Goal: Task Accomplishment & Management: Use online tool/utility

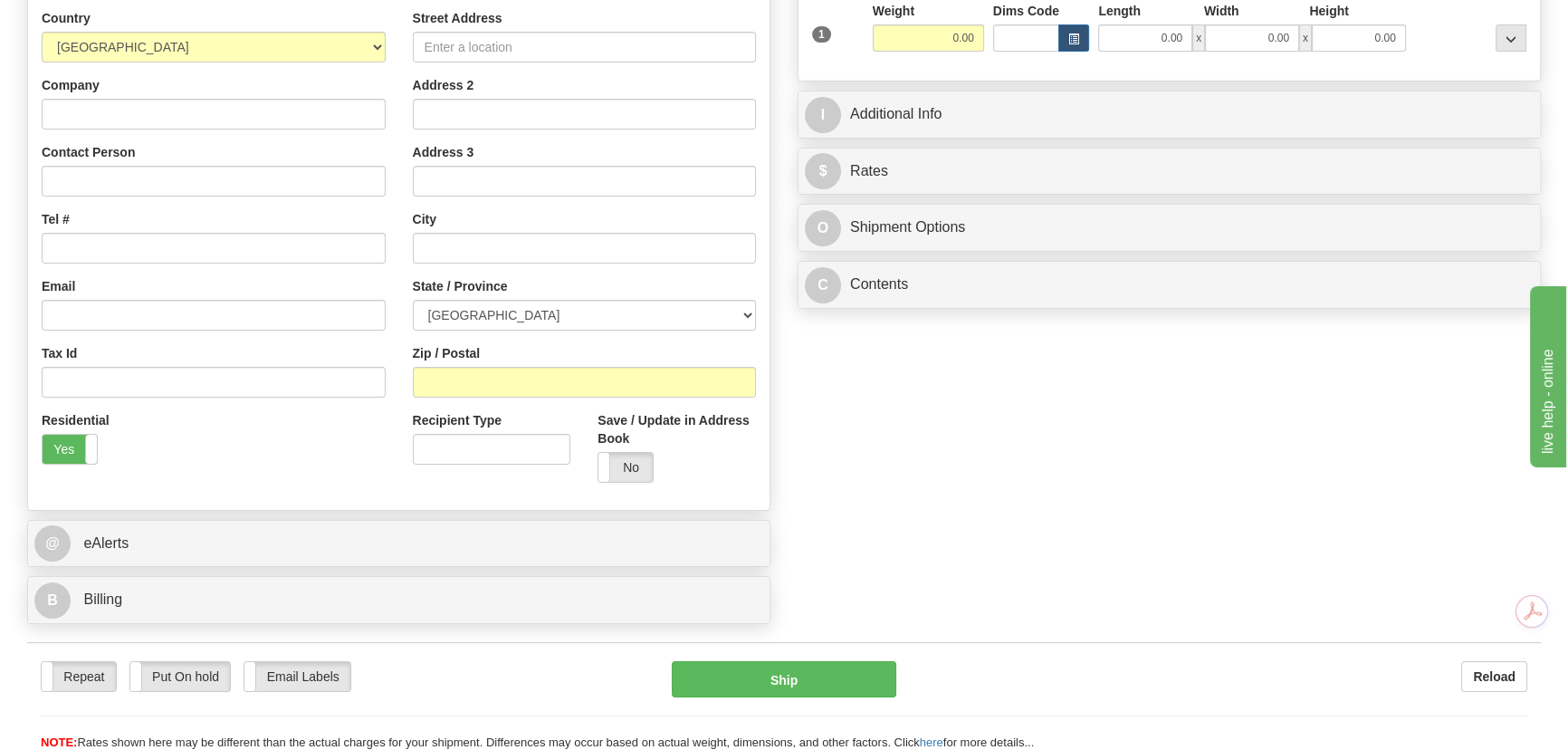
scroll to position [411, 0]
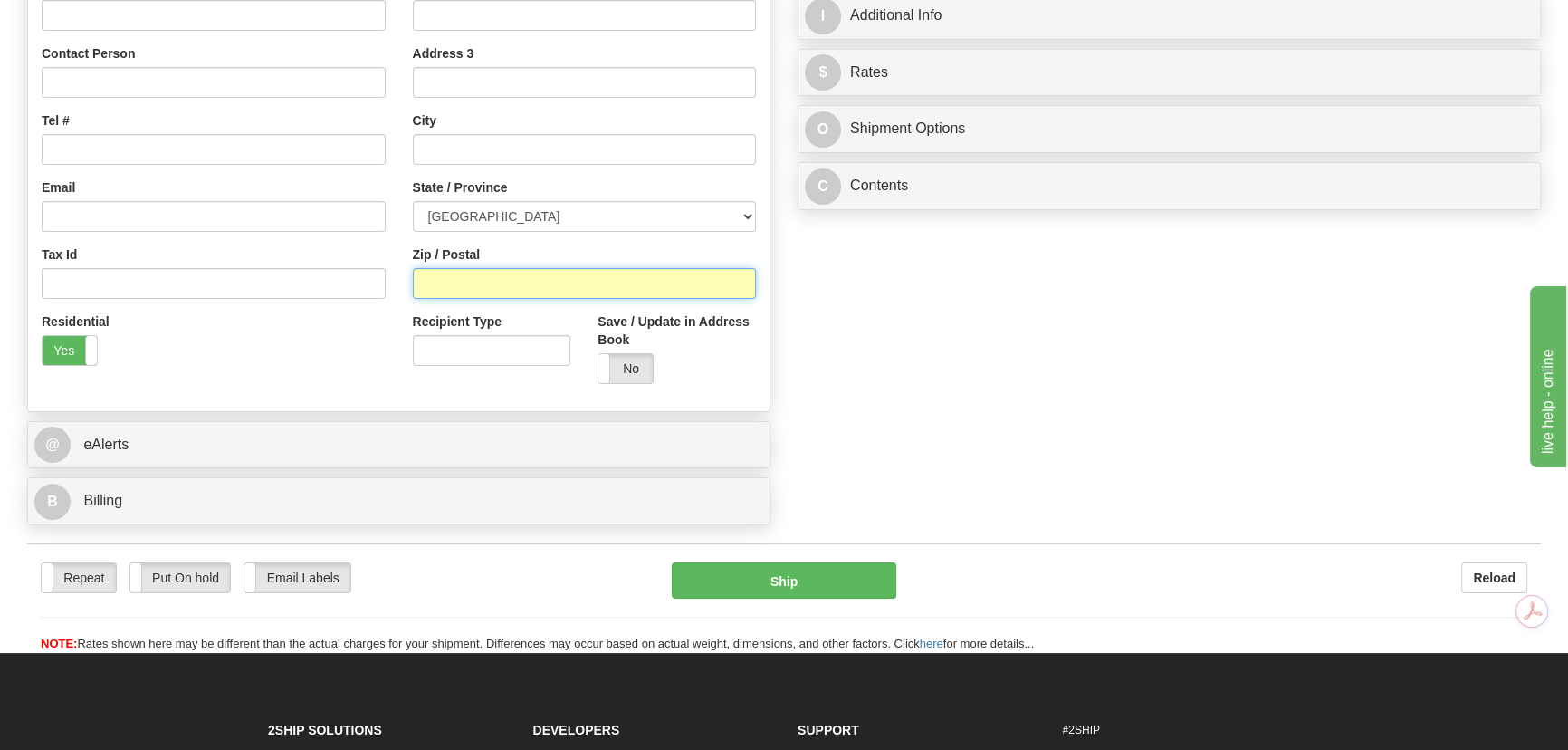
click at [460, 291] on input "Zip / Postal" at bounding box center [584, 283] width 344 height 30
paste input "L1C 3K5"
type input "L1C 3K5"
click at [949, 325] on div "Order # S Sender" at bounding box center [783, 134] width 1540 height 799
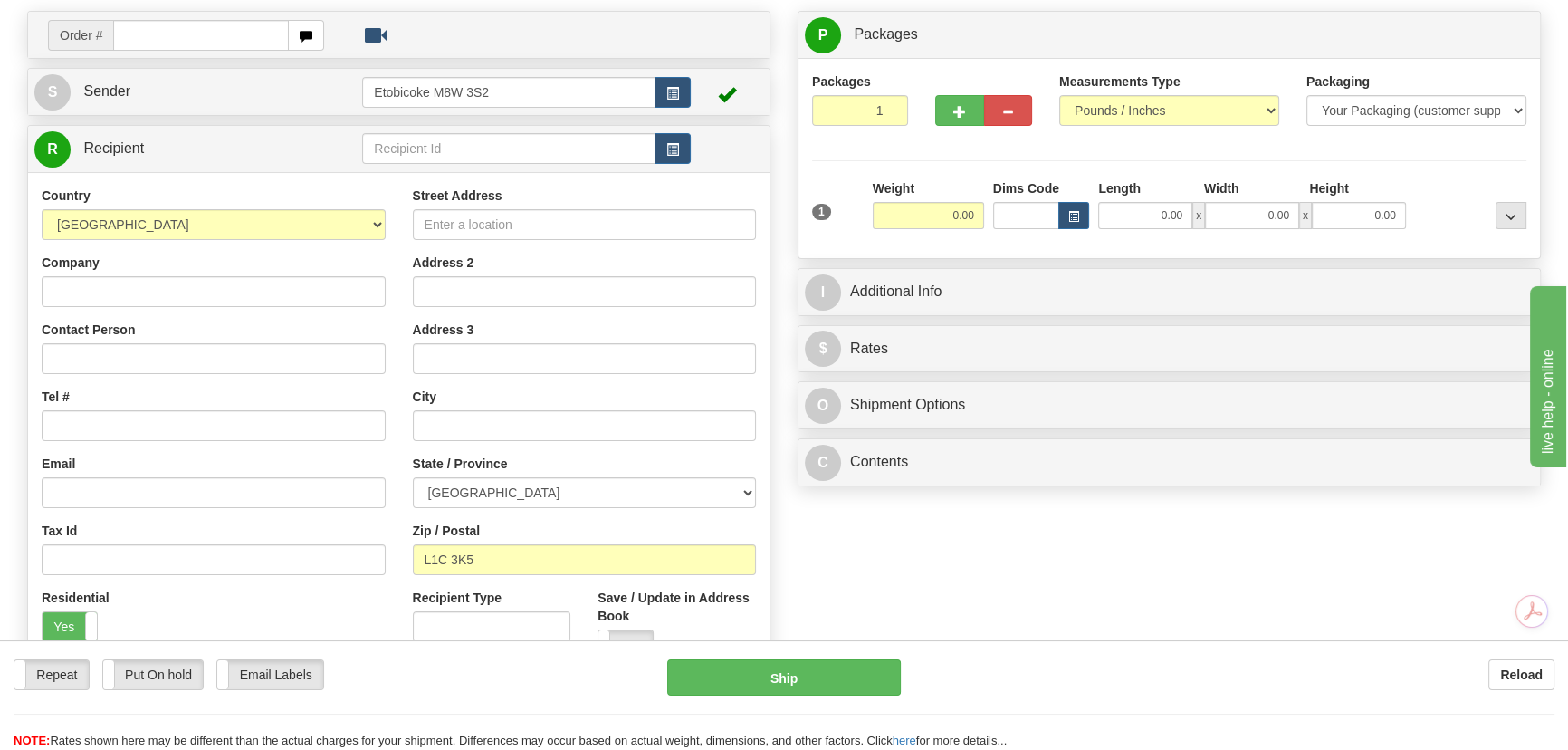
scroll to position [163, 0]
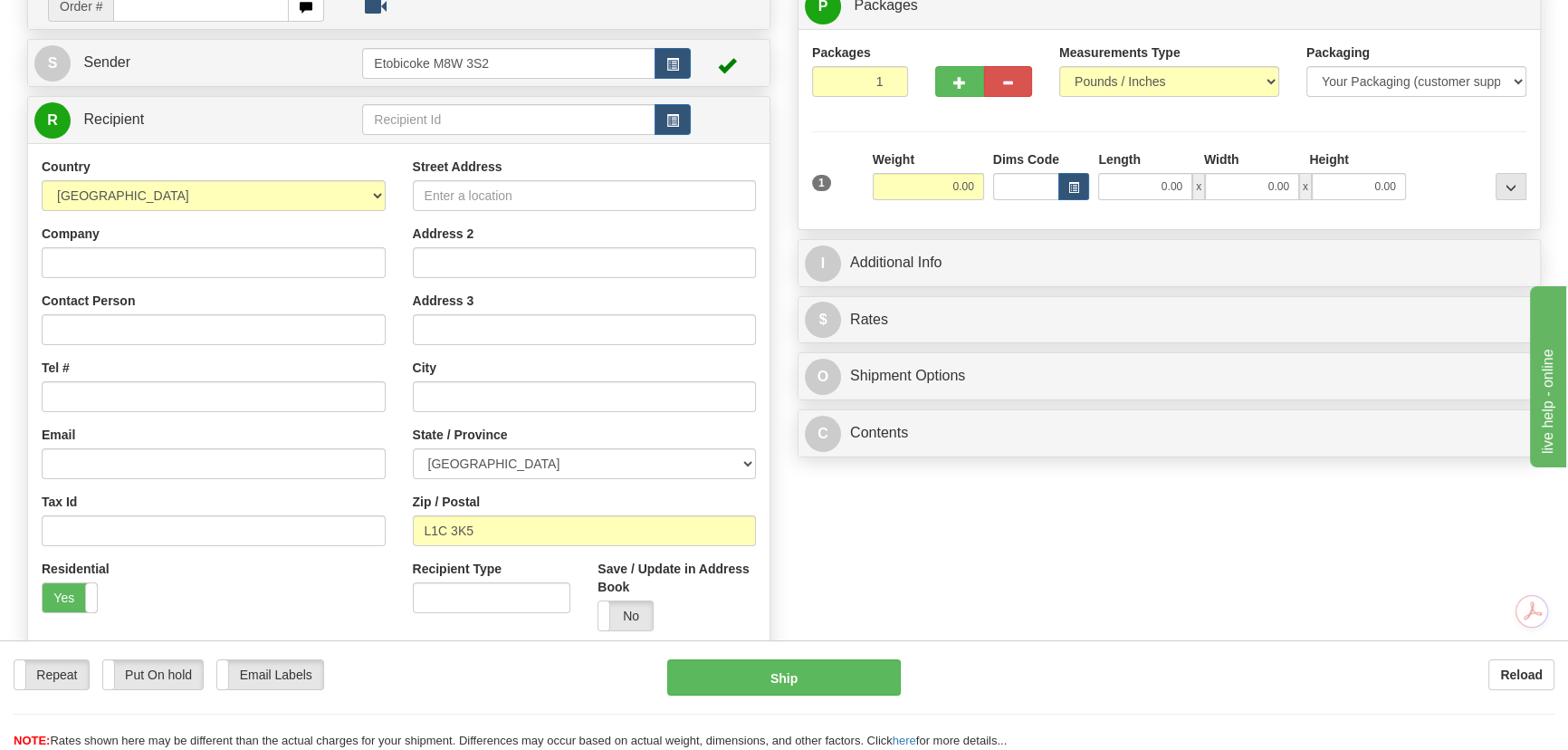
click at [915, 516] on div "Order # S Sender" at bounding box center [783, 381] width 1540 height 799
click at [612, 449] on select "[GEOGRAPHIC_DATA] [GEOGRAPHIC_DATA] [GEOGRAPHIC_DATA] [GEOGRAPHIC_DATA] [GEOGRA…" at bounding box center [584, 463] width 344 height 30
select select "ON"
click at [412, 448] on select "[GEOGRAPHIC_DATA] [GEOGRAPHIC_DATA] [GEOGRAPHIC_DATA] [GEOGRAPHIC_DATA] [GEOGRA…" at bounding box center [584, 463] width 344 height 30
click at [813, 560] on div "Order # S Sender" at bounding box center [783, 381] width 1540 height 799
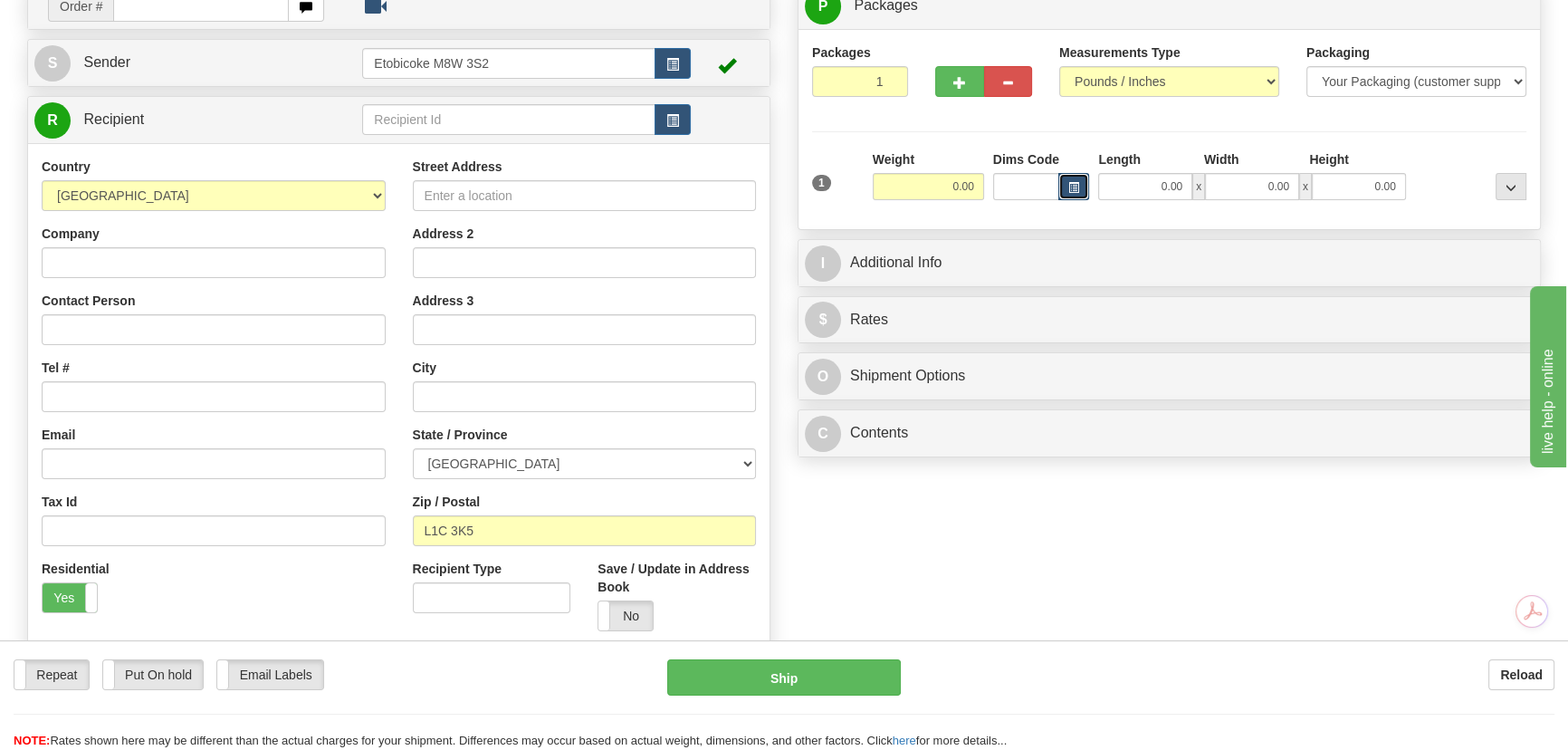
click at [1069, 182] on button "button" at bounding box center [1073, 186] width 30 height 28
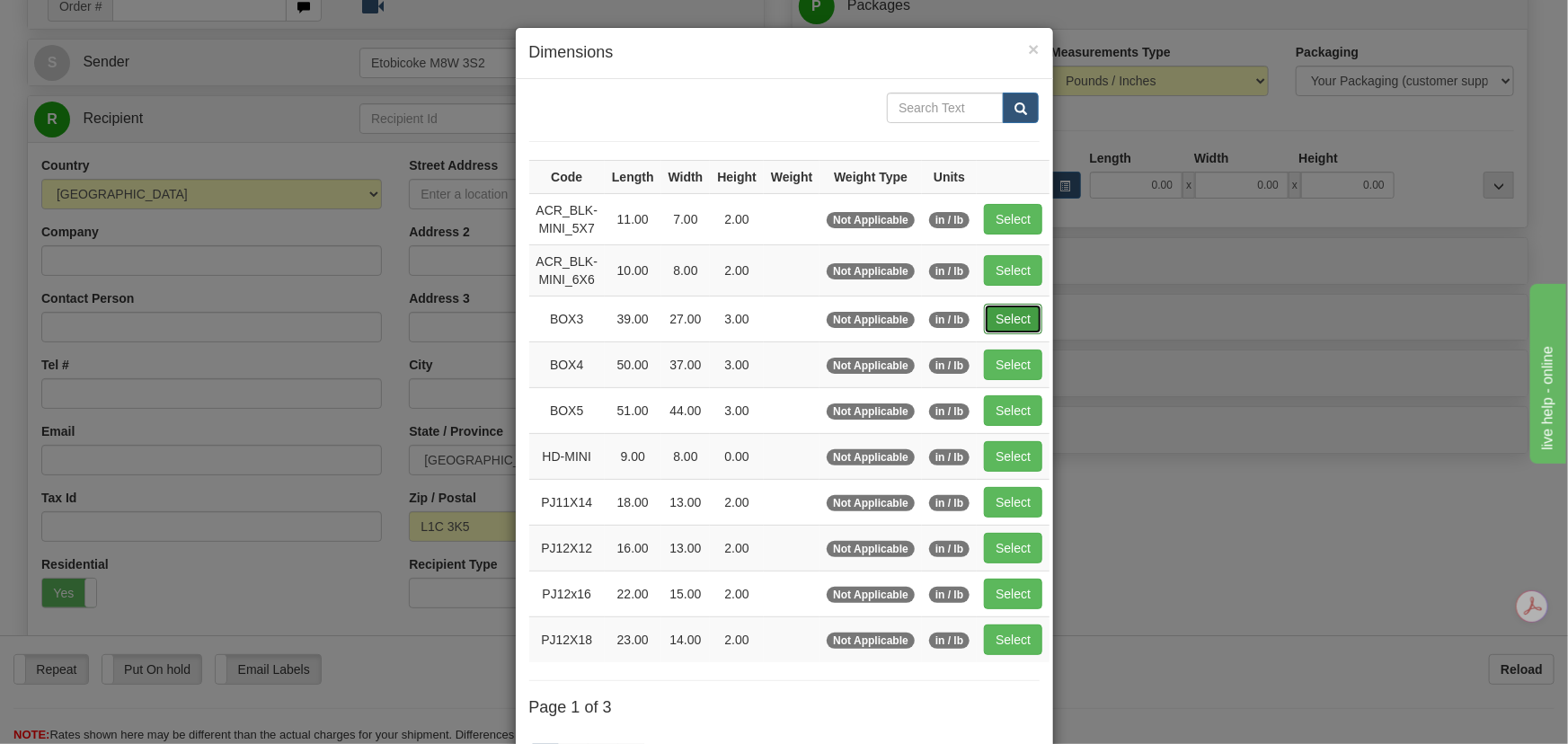
click at [1007, 318] on button "Select" at bounding box center [1013, 319] width 58 height 30
type input "BOX3"
type input "39.00"
type input "27.00"
type input "3.00"
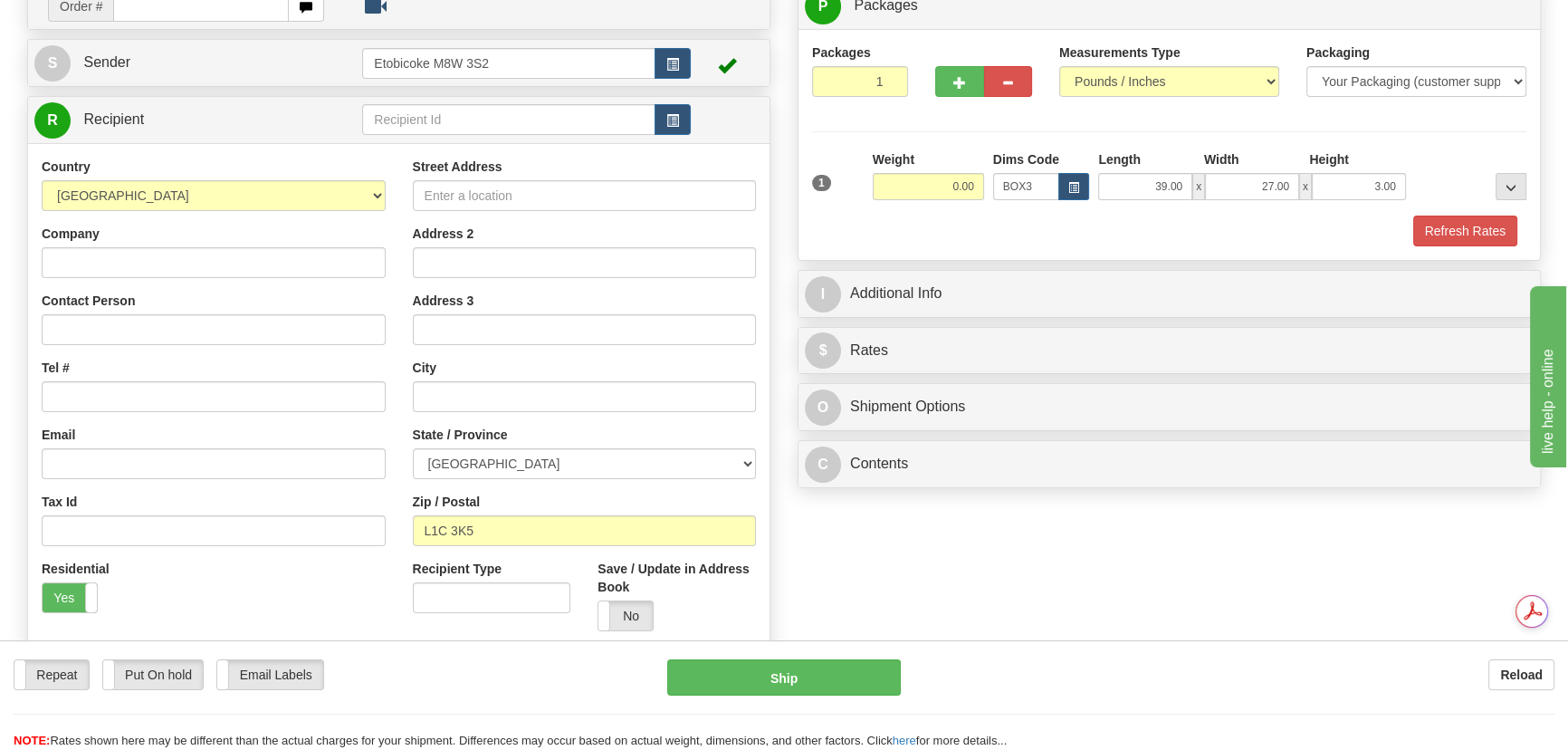
click at [1430, 245] on div "Packages 1 1 Measurements Type" at bounding box center [1169, 144] width 741 height 231
click at [1438, 231] on button "Refresh Rates" at bounding box center [1465, 231] width 105 height 30
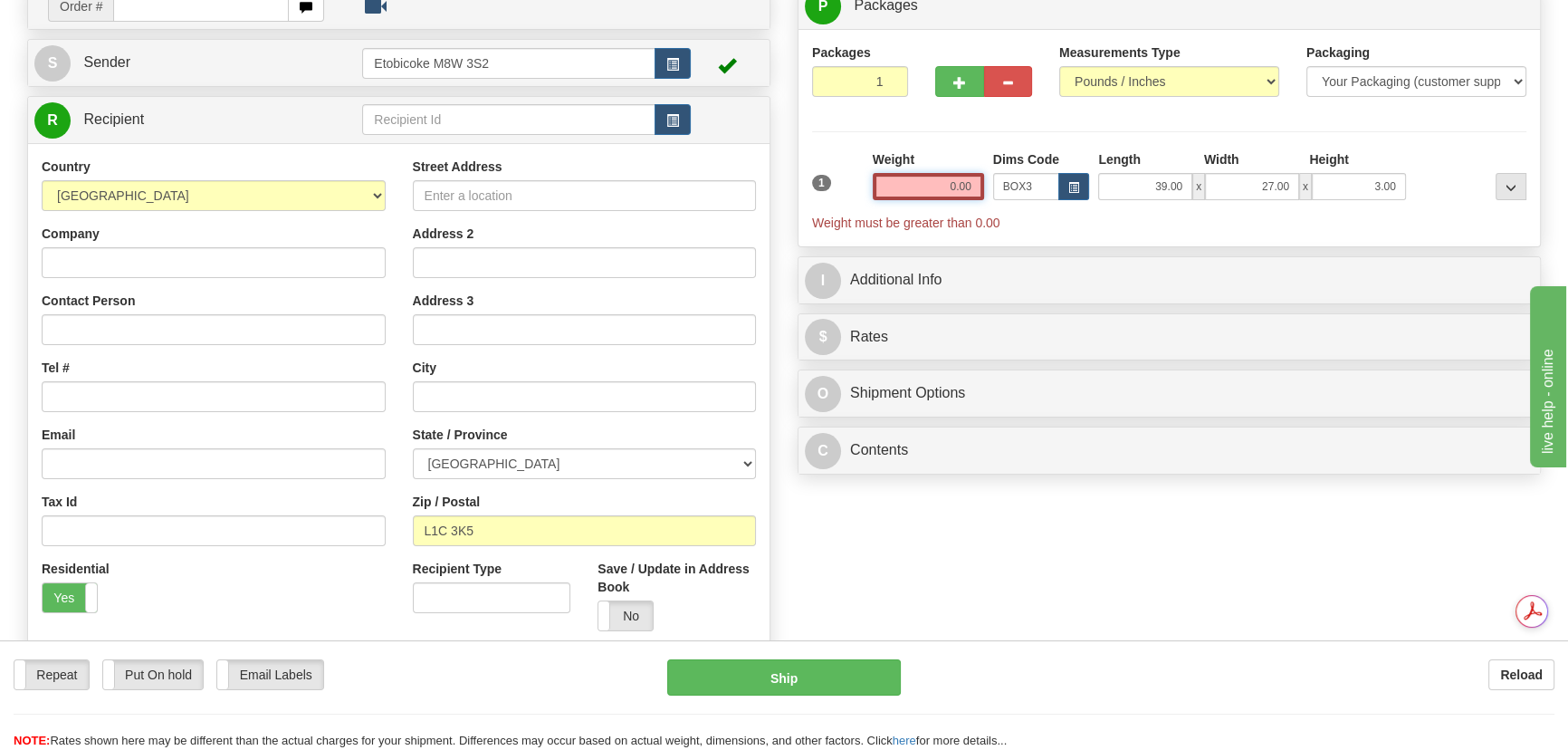
drag, startPoint x: 913, startPoint y: 182, endPoint x: 1558, endPoint y: 73, distance: 654.1
click at [1455, 213] on div "1 Weight 0.00 Dims Code BOX3" at bounding box center [1169, 191] width 723 height 82
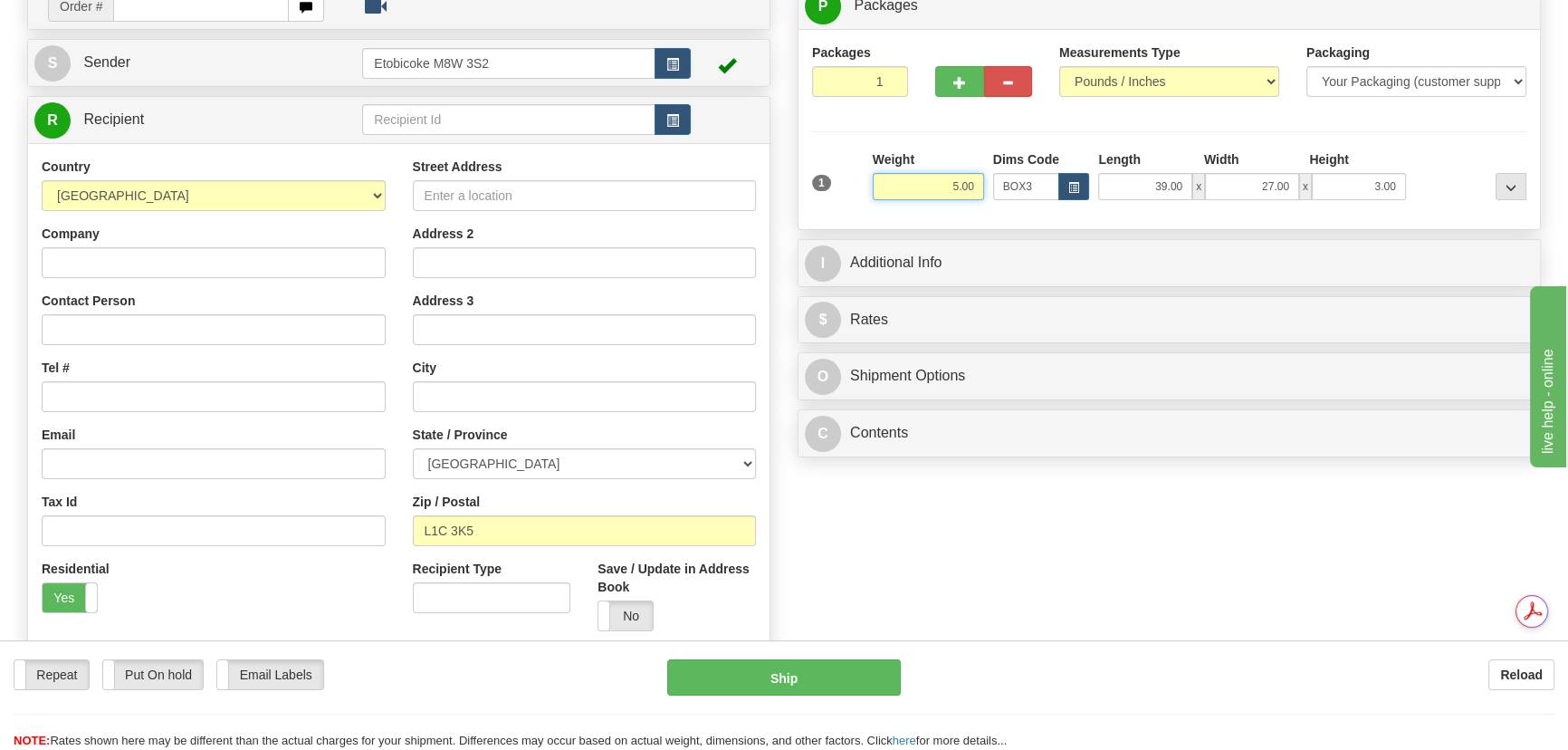
type input "5.00"
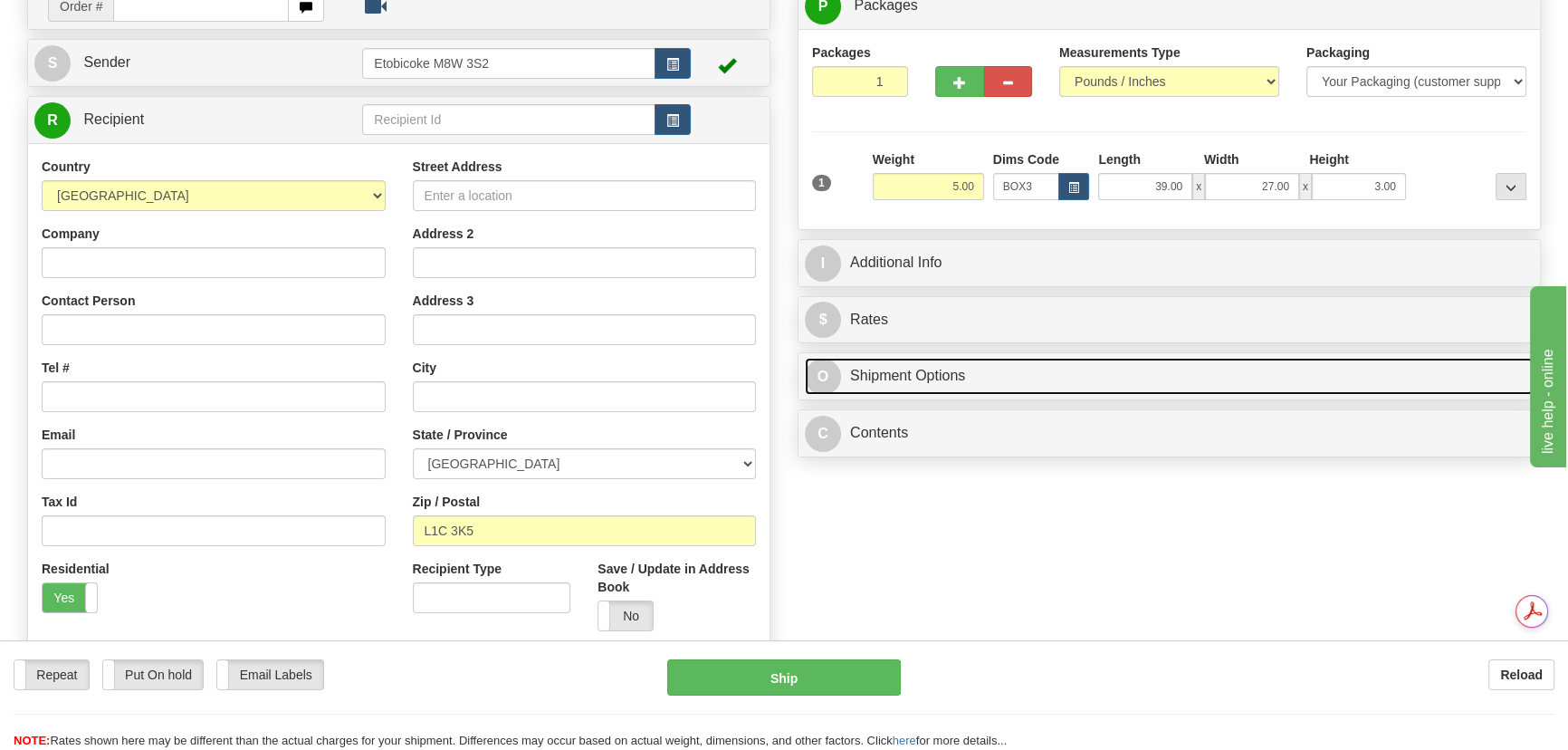
click at [967, 375] on link "O Shipment Options" at bounding box center [1169, 375] width 729 height 37
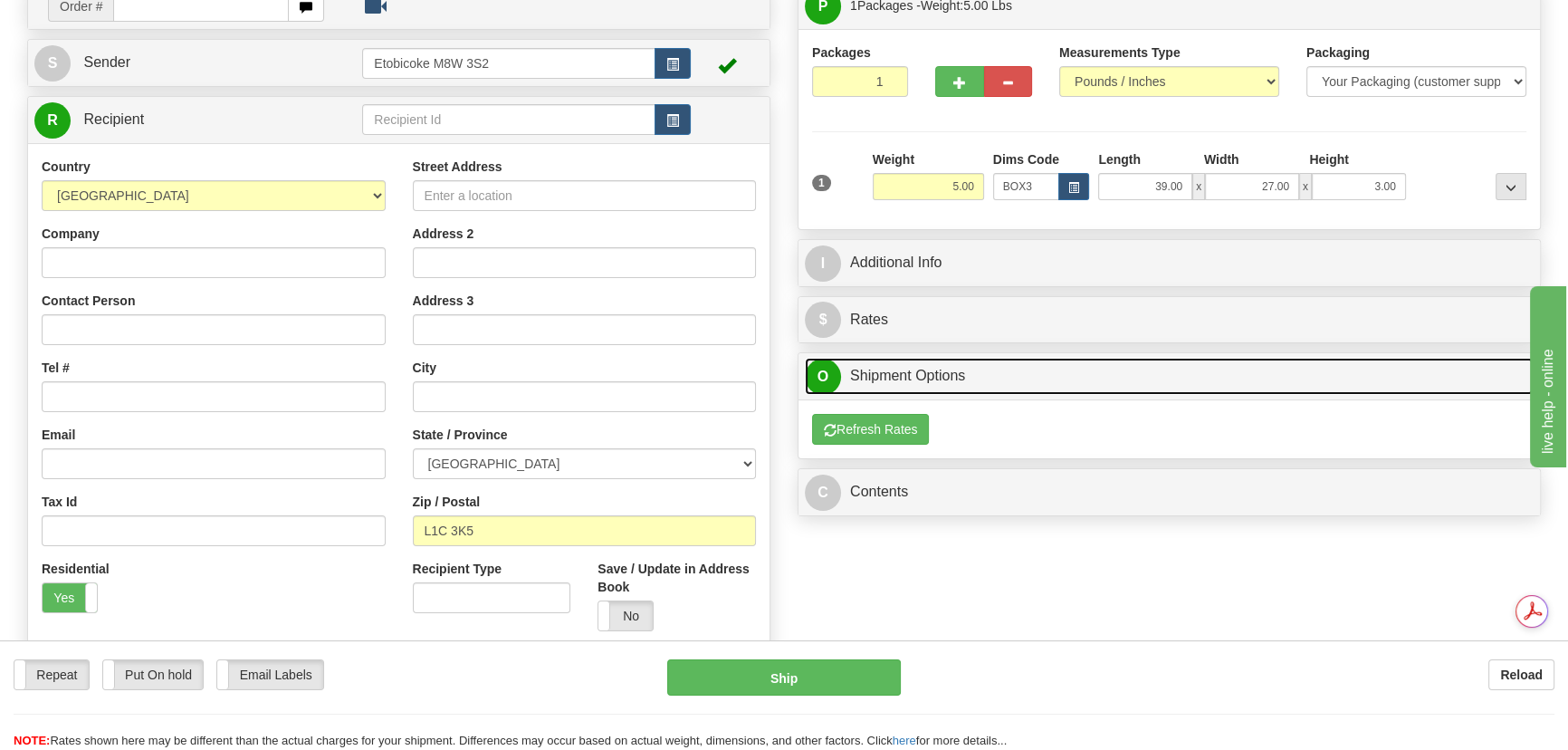
click at [967, 375] on link "O Shipment Options" at bounding box center [1169, 375] width 729 height 37
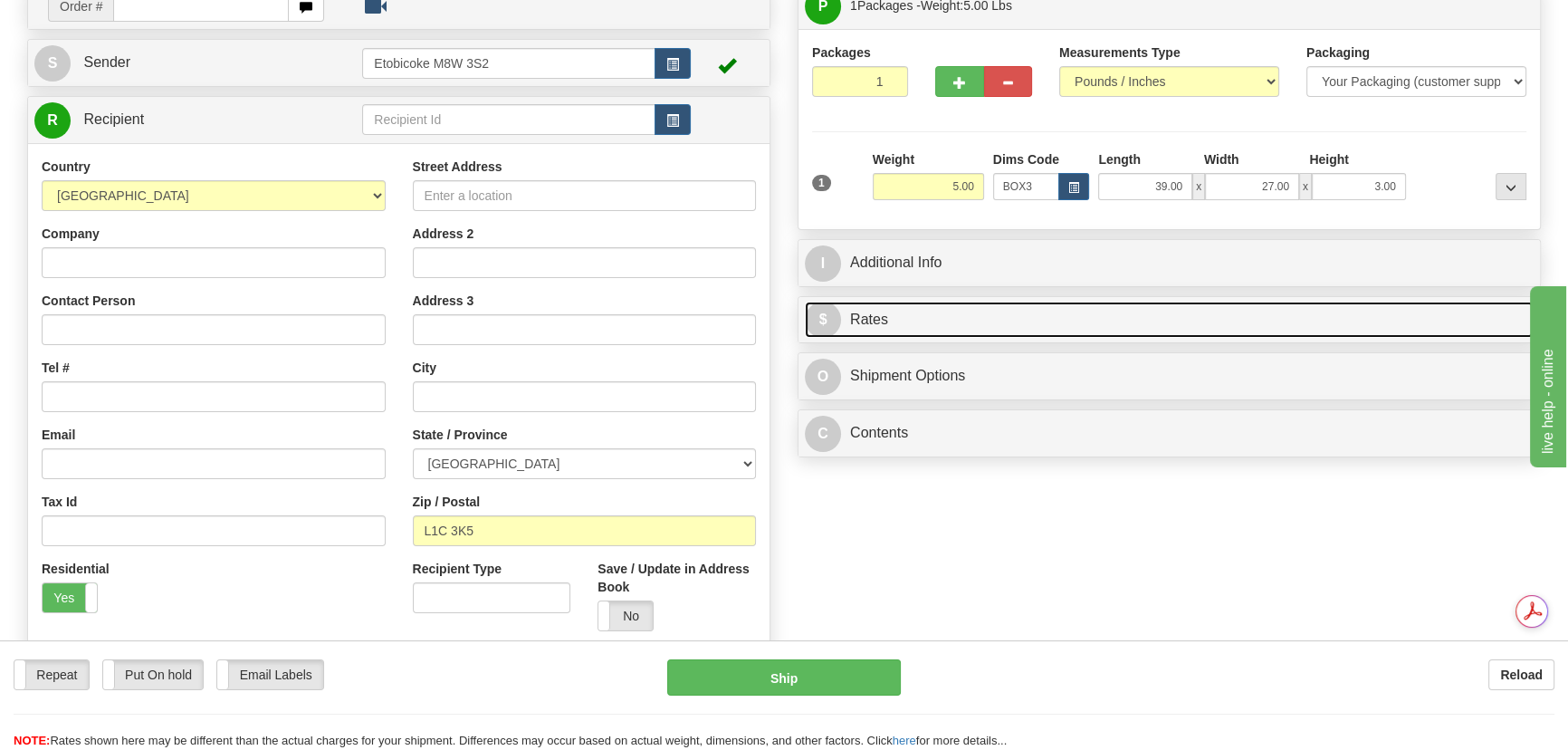
click at [960, 328] on link "$ Rates" at bounding box center [1169, 319] width 729 height 37
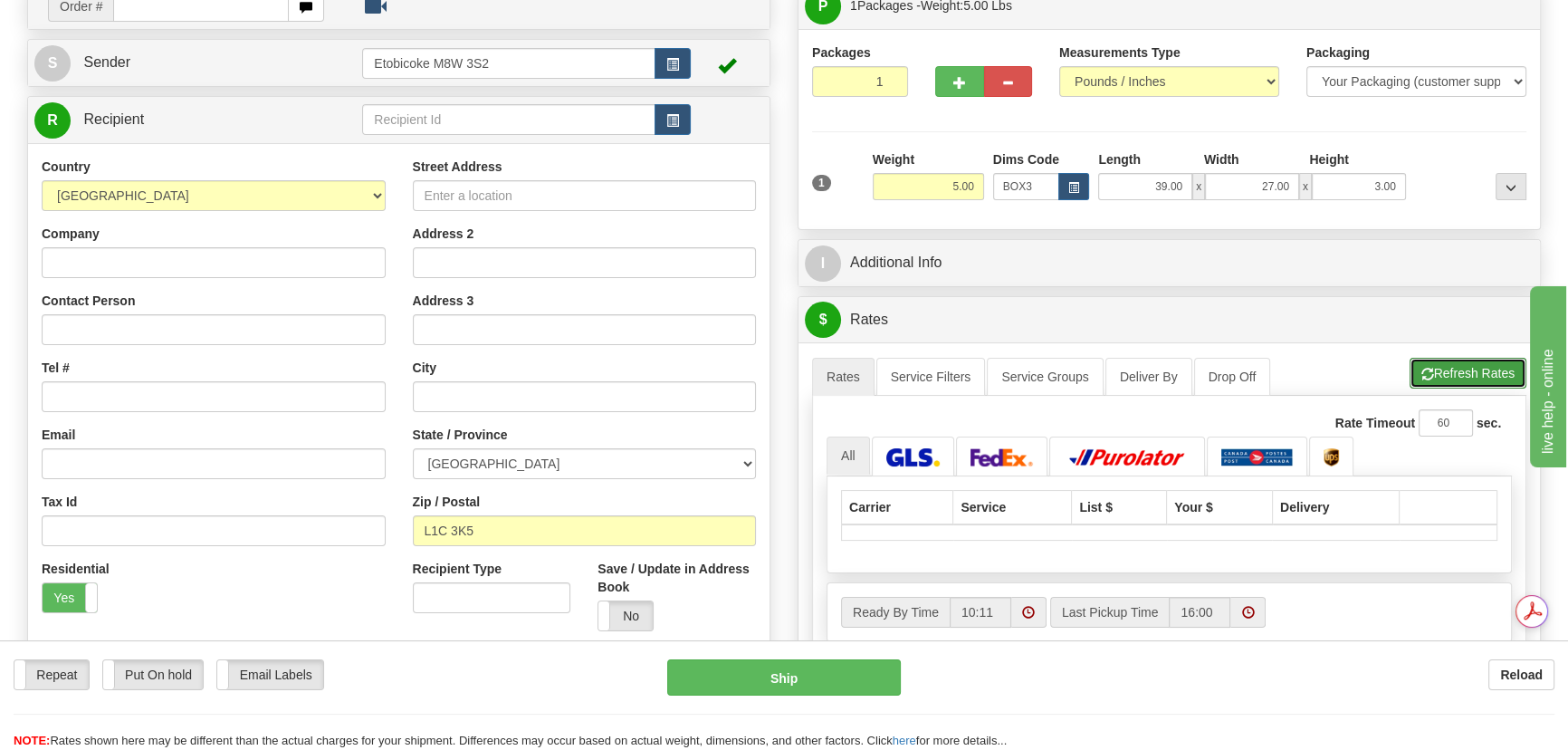
click at [1465, 375] on button "Refresh Rates" at bounding box center [1467, 373] width 117 height 30
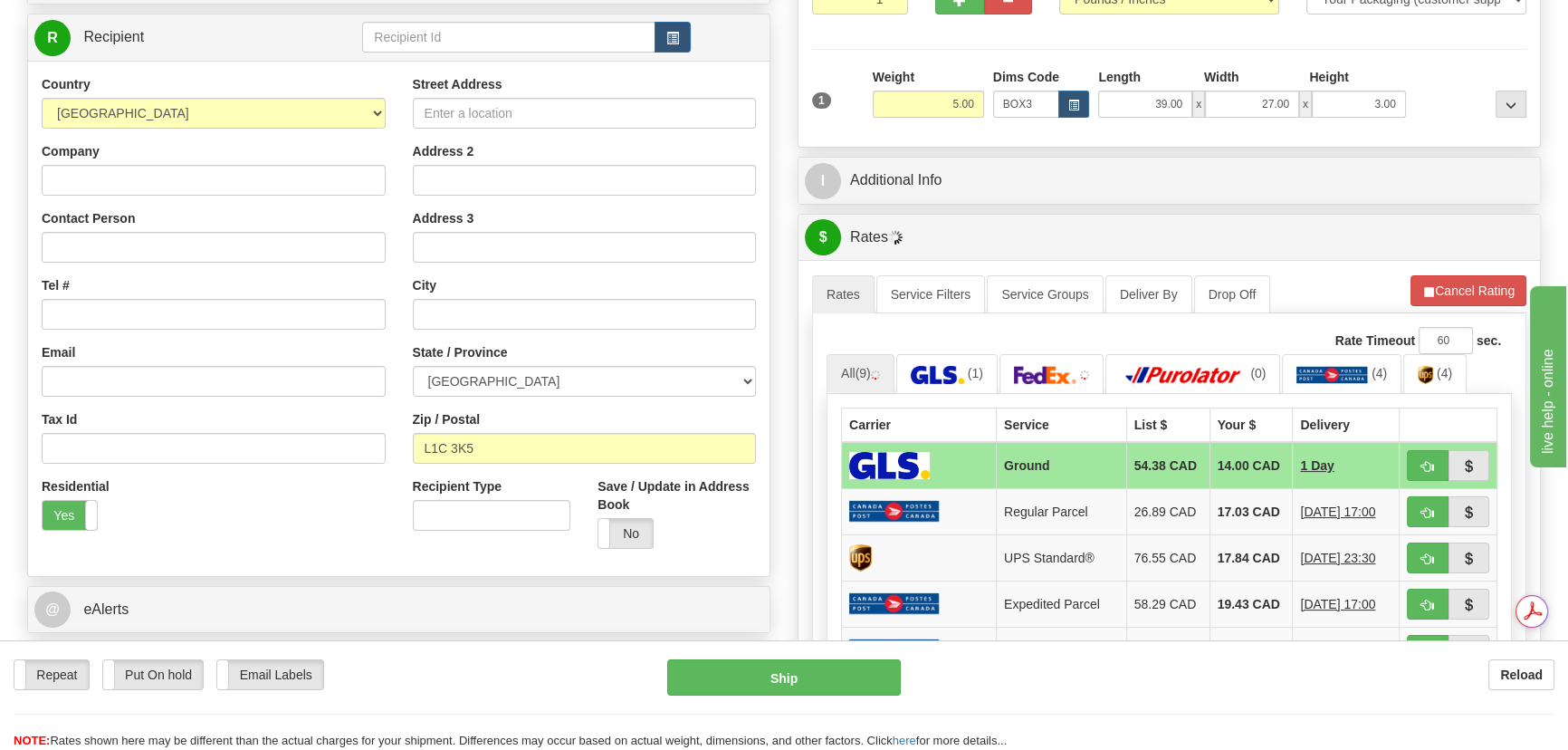
scroll to position [329, 0]
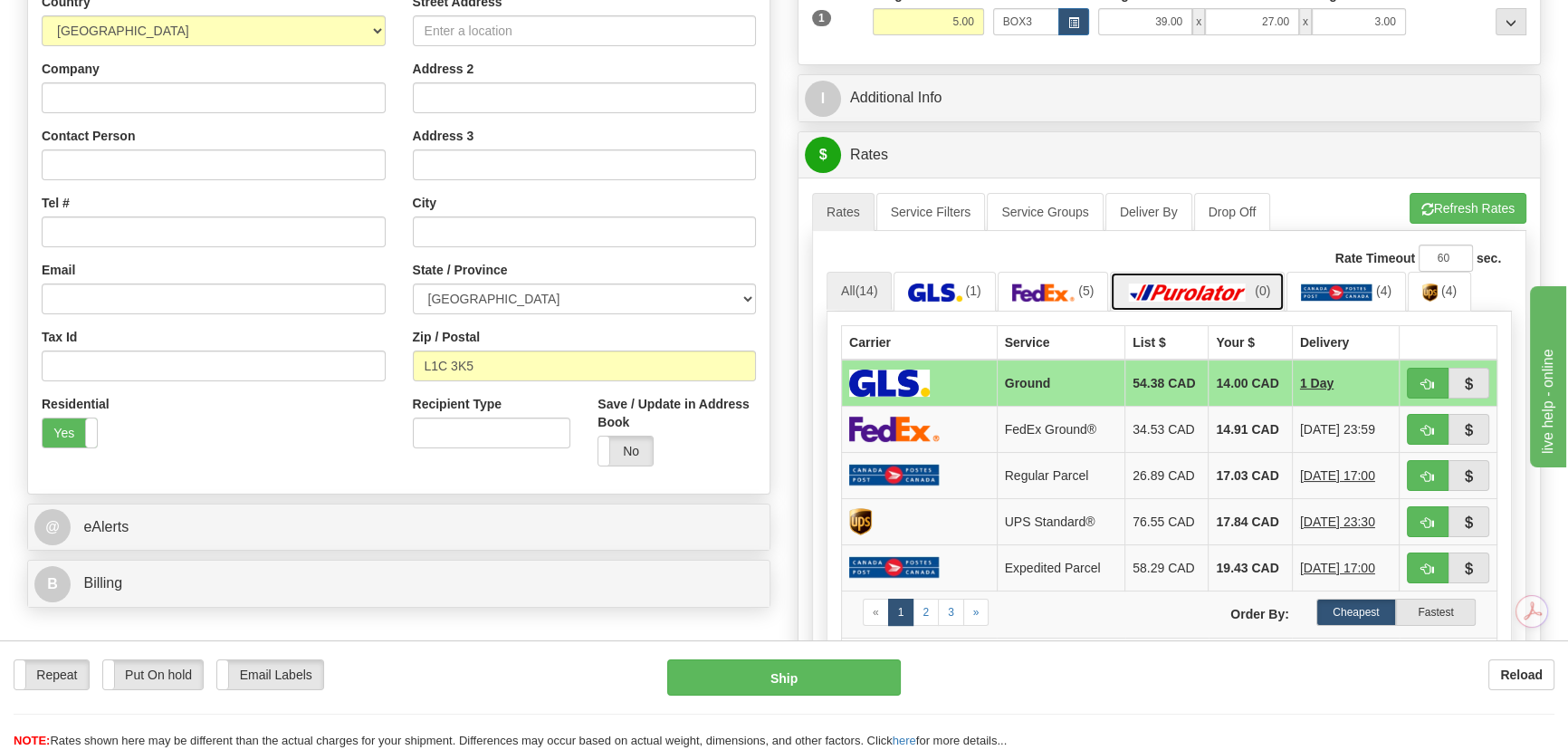
click at [1188, 298] on img at bounding box center [1187, 292] width 126 height 18
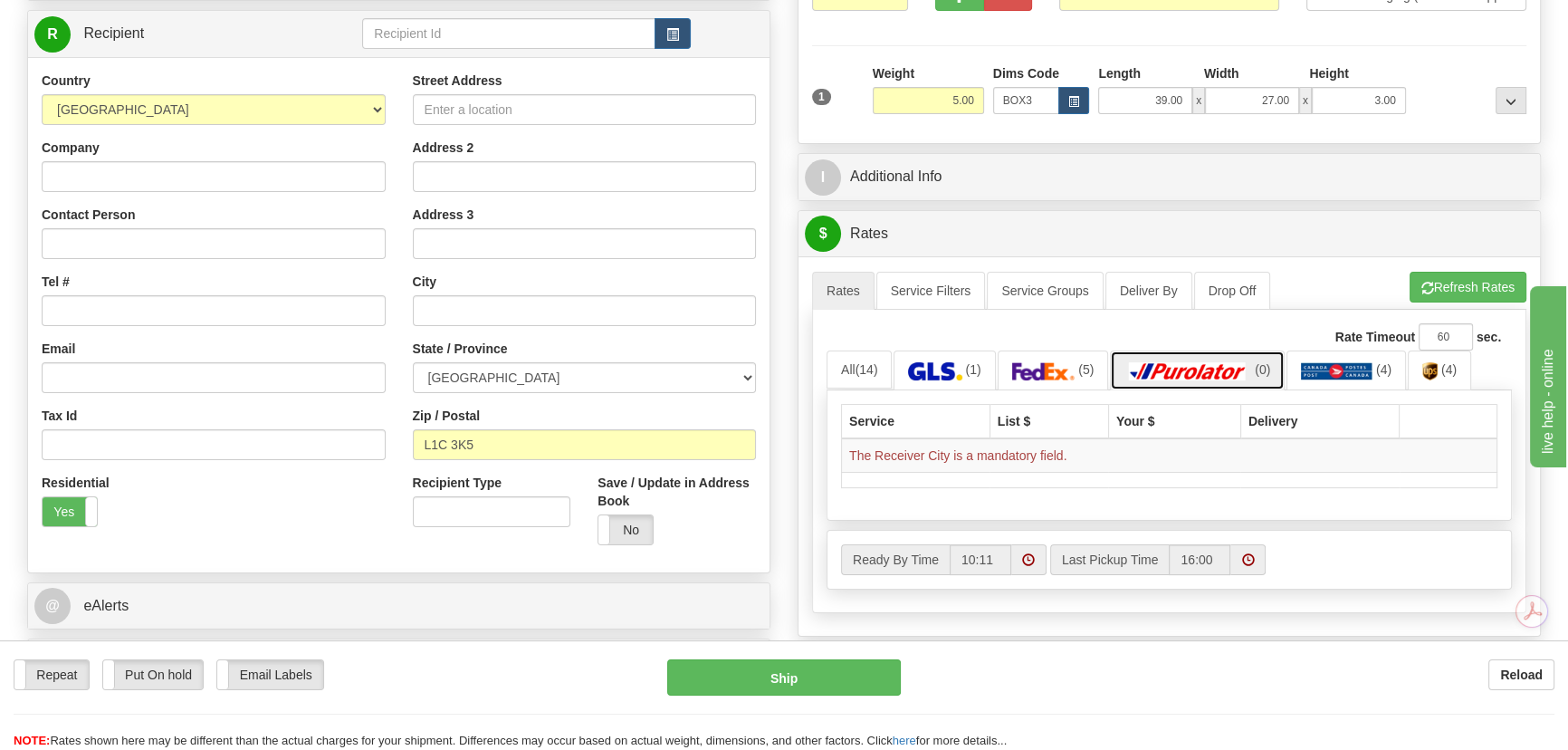
scroll to position [246, 0]
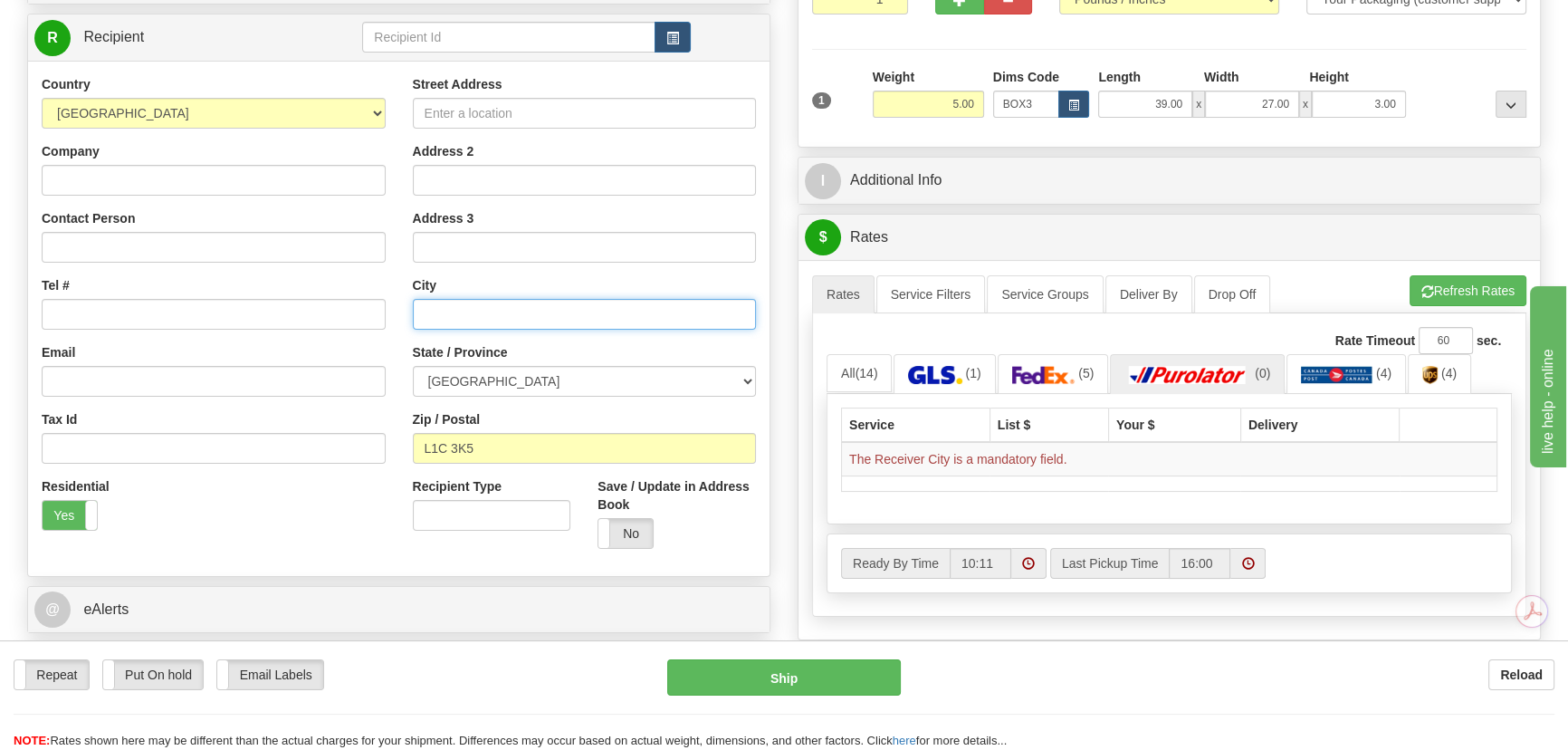
click at [592, 308] on input "text" at bounding box center [584, 314] width 344 height 30
type input "[GEOGRAPHIC_DATA]"
click at [1421, 295] on span "button" at bounding box center [1426, 292] width 12 height 11
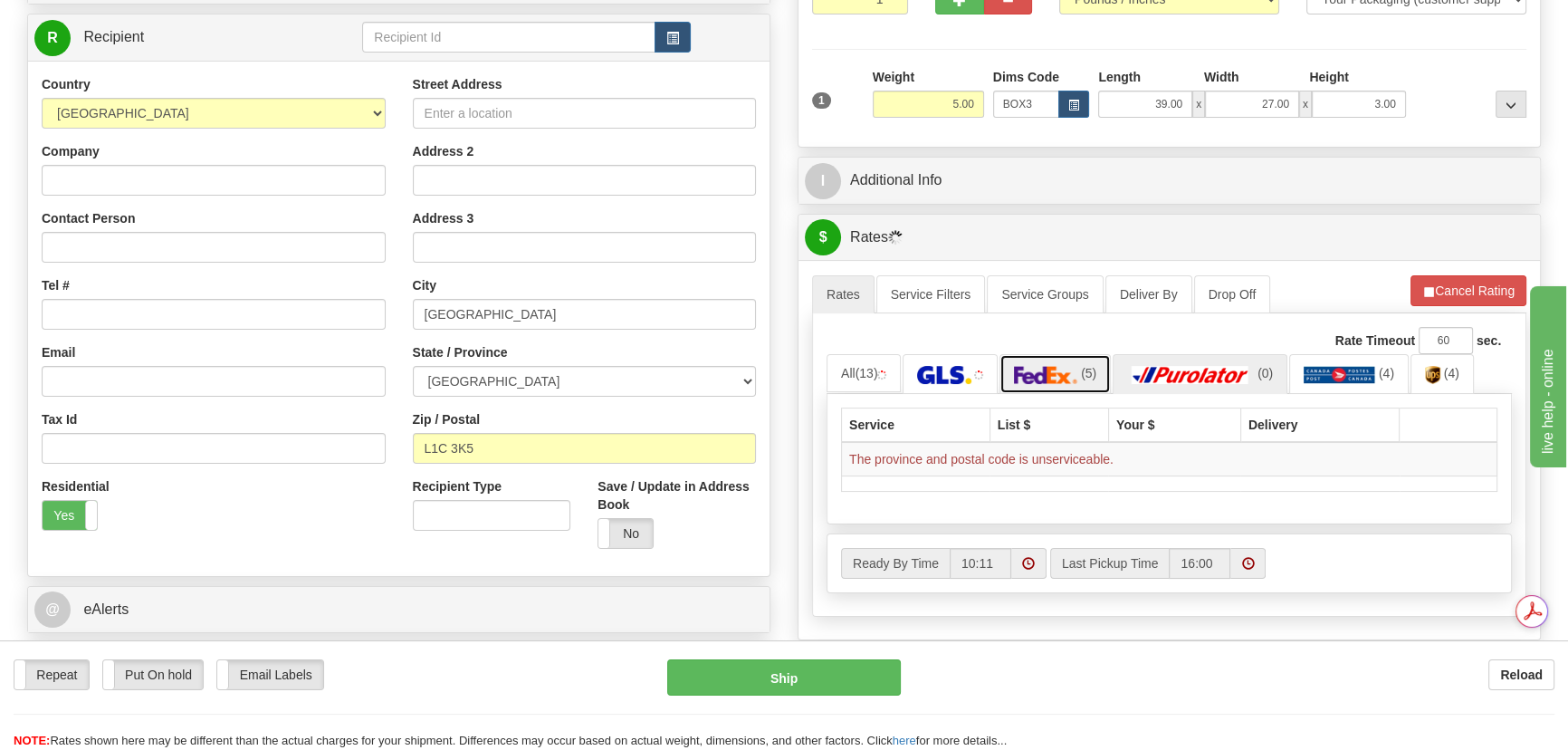
click at [1077, 376] on img at bounding box center [1045, 375] width 64 height 18
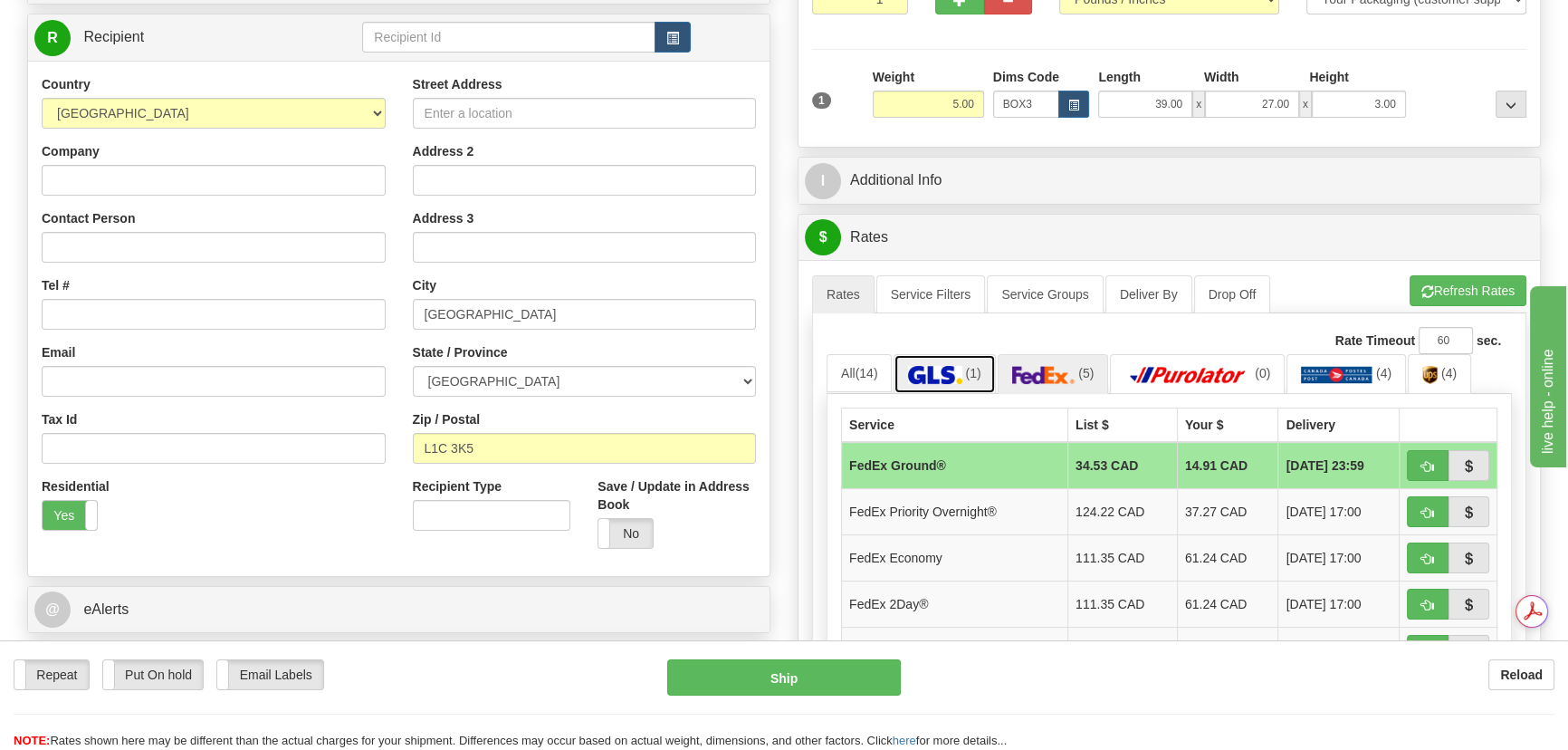
click at [922, 372] on img at bounding box center [934, 375] width 53 height 18
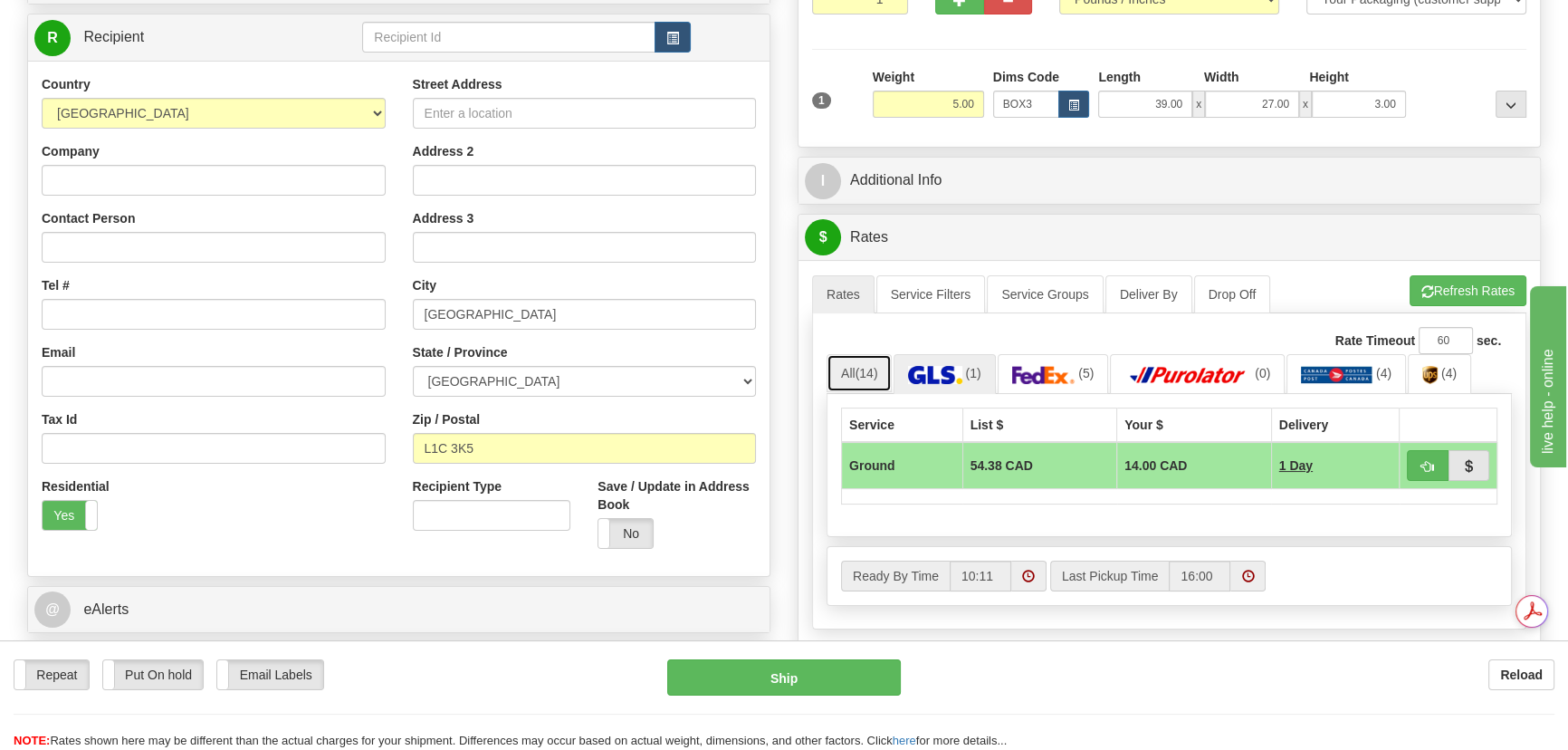
click at [885, 374] on link "All (14)" at bounding box center [859, 373] width 66 height 38
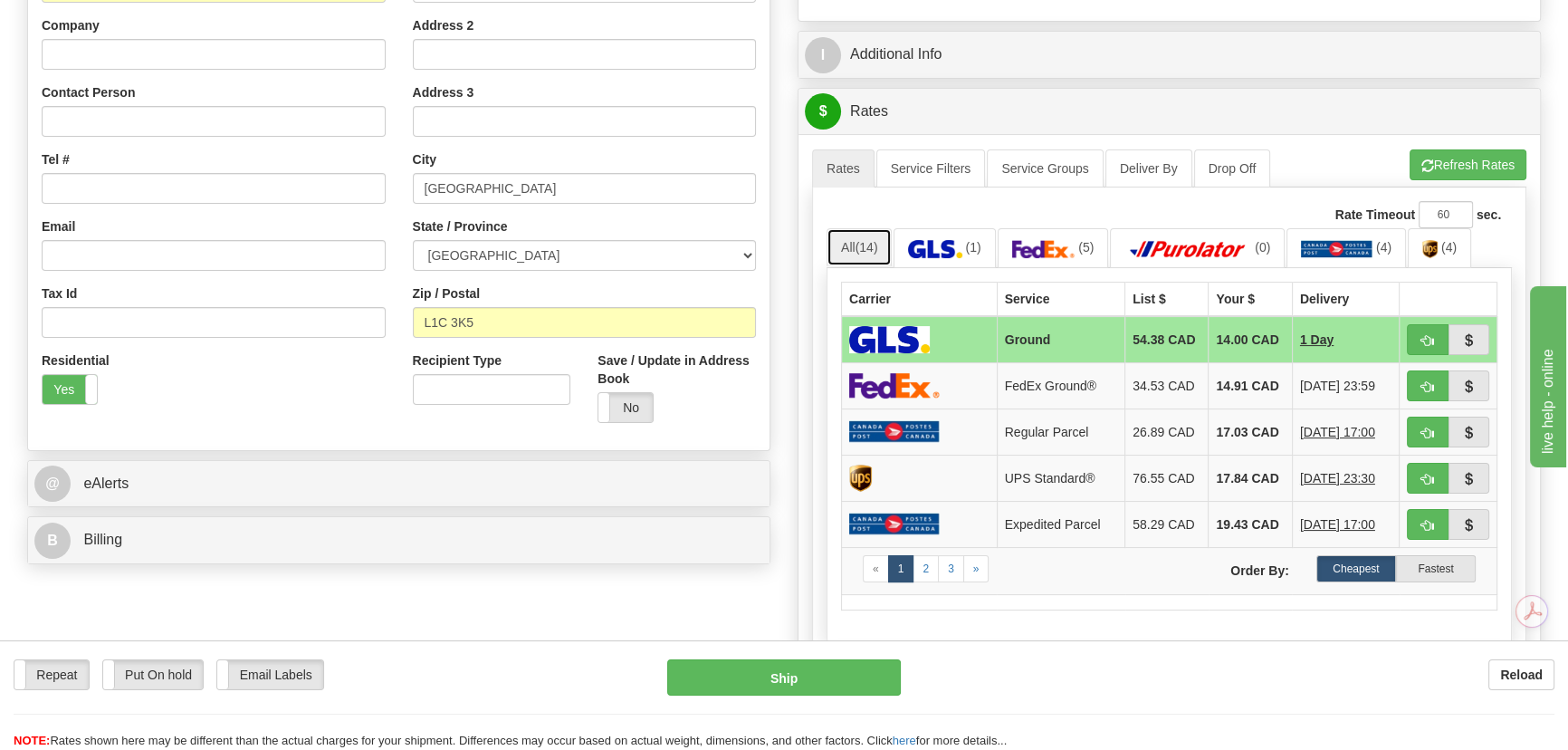
scroll to position [411, 0]
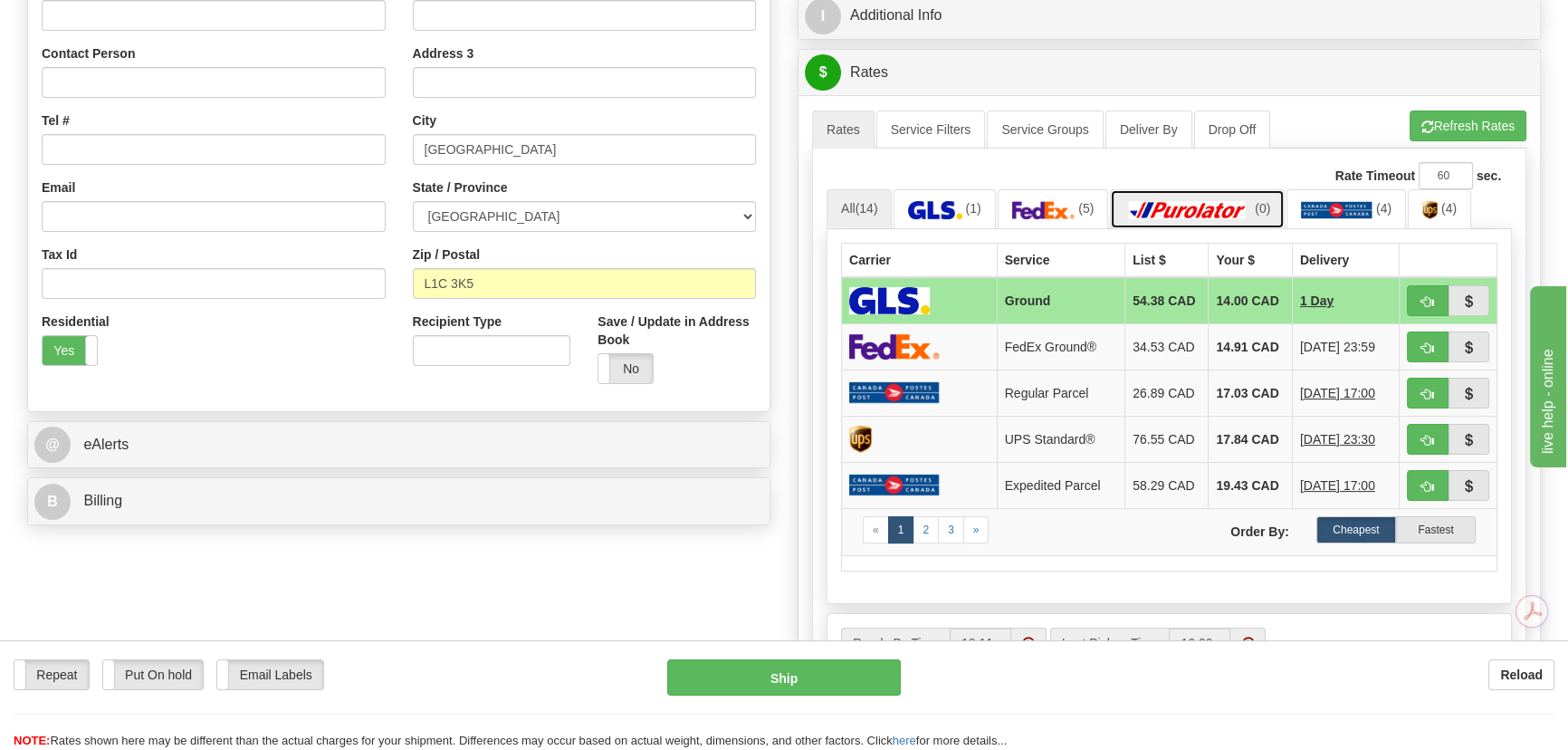
click at [1148, 210] on img at bounding box center [1187, 209] width 126 height 18
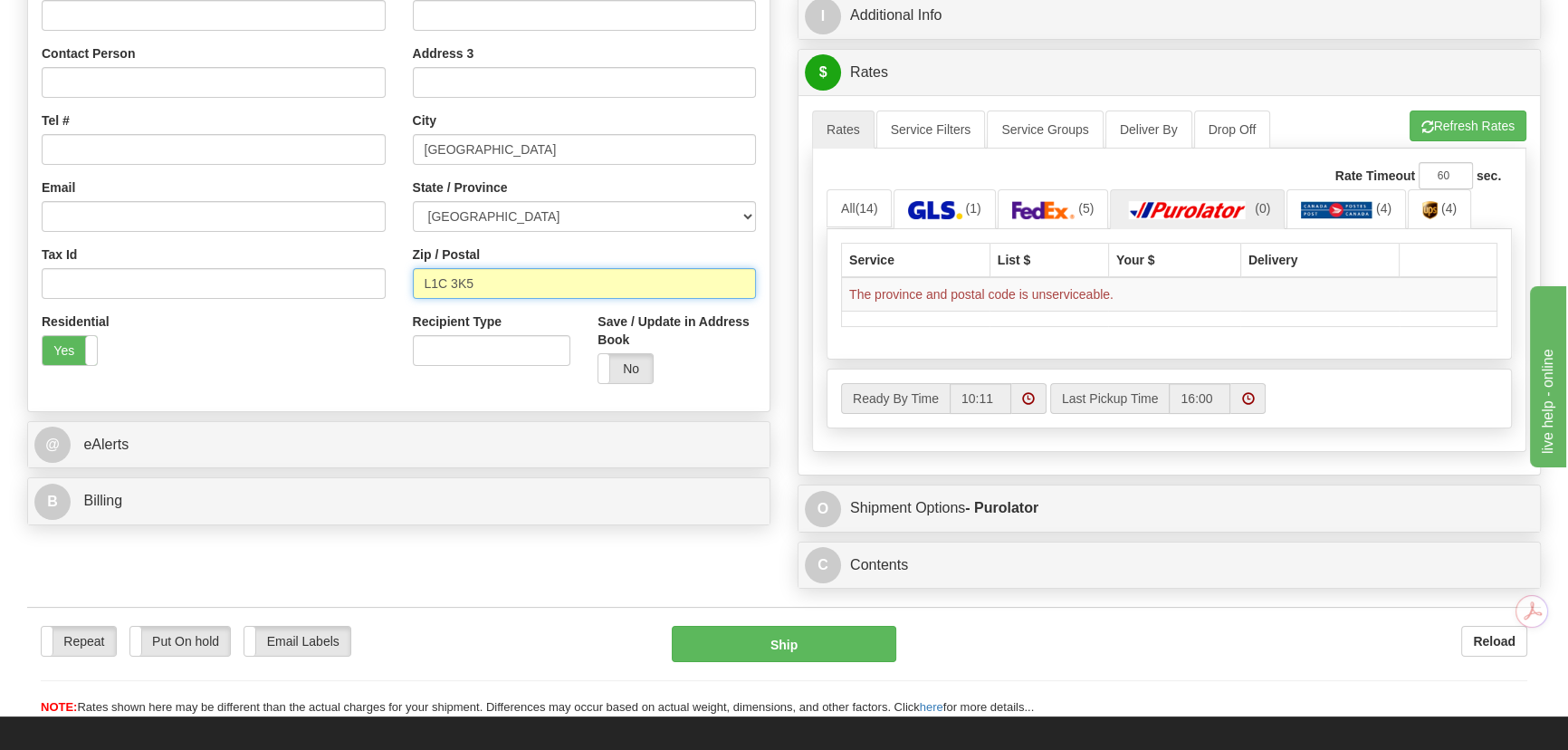
click at [493, 292] on input "L1C 3K5" at bounding box center [584, 283] width 344 height 30
paste input "[STREET_ADDRESS]"
drag, startPoint x: 606, startPoint y: 282, endPoint x: 323, endPoint y: 262, distance: 283.7
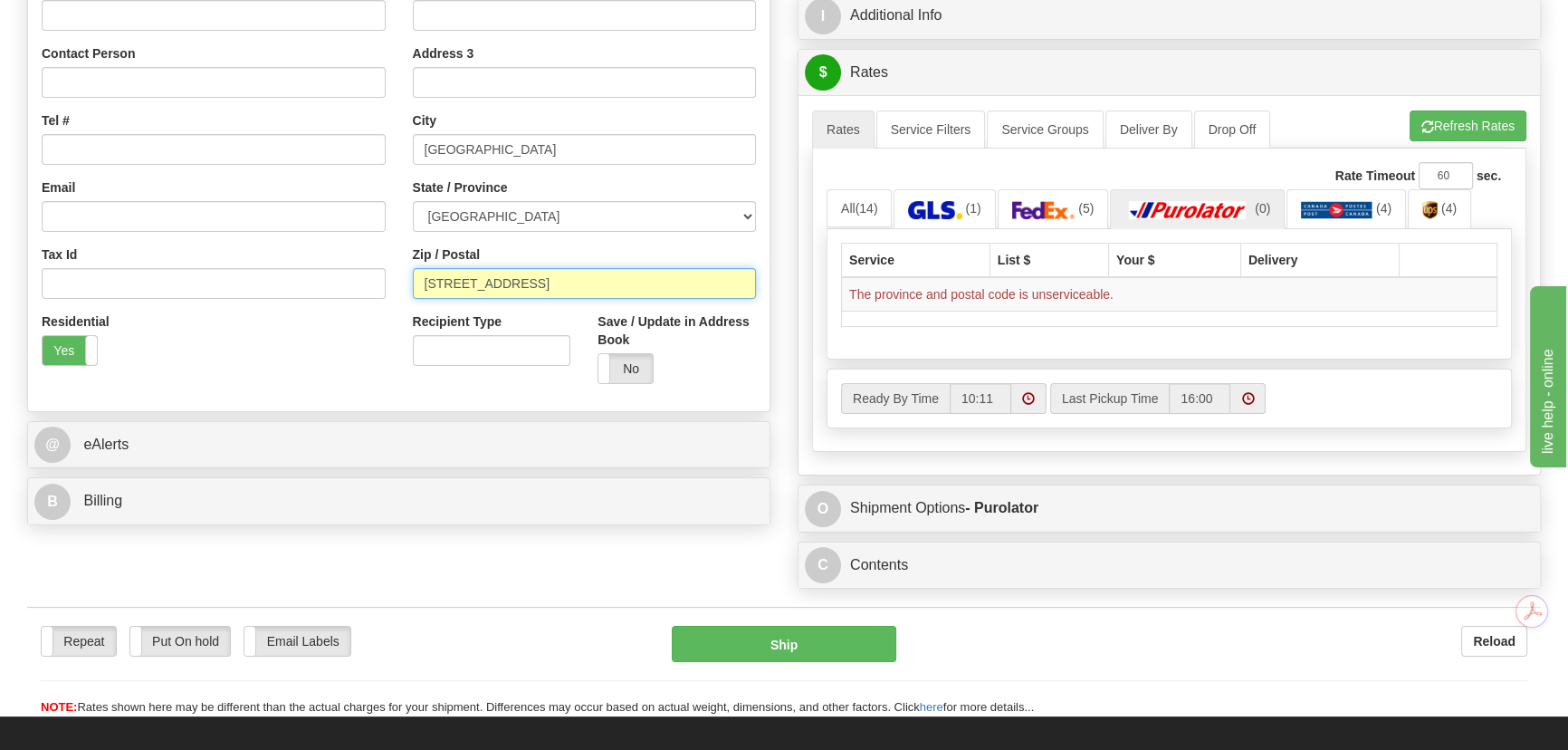
click at [323, 262] on div "Country [GEOGRAPHIC_DATA] [GEOGRAPHIC_DATA] [GEOGRAPHIC_DATA] [GEOGRAPHIC_DATA]…" at bounding box center [399, 154] width 741 height 487
drag, startPoint x: 428, startPoint y: 286, endPoint x: 401, endPoint y: 282, distance: 27.3
click at [401, 282] on div "Street Address Address 2 Address 3 City [GEOGRAPHIC_DATA] State / Province [GEO…" at bounding box center [584, 154] width 371 height 487
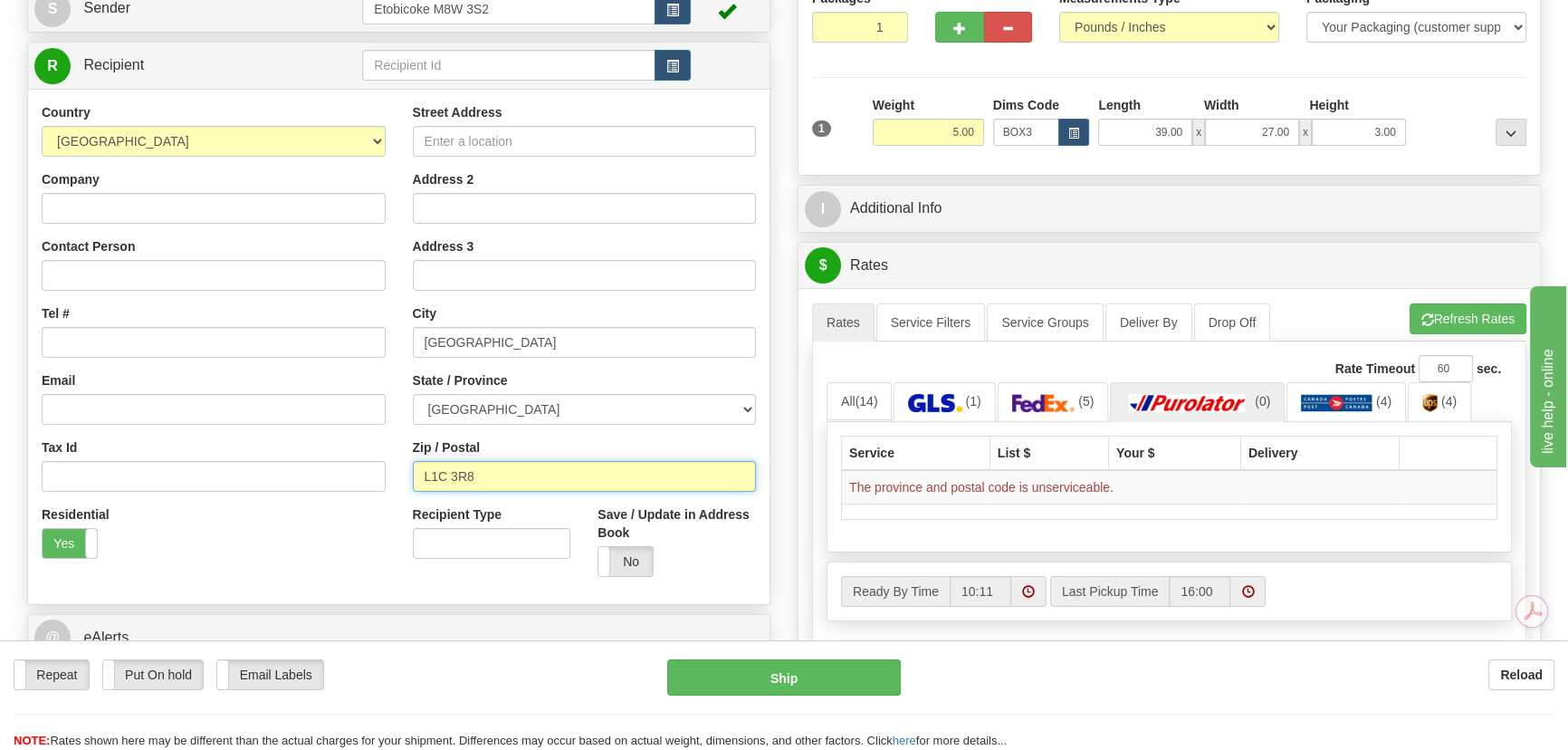
scroll to position [246, 0]
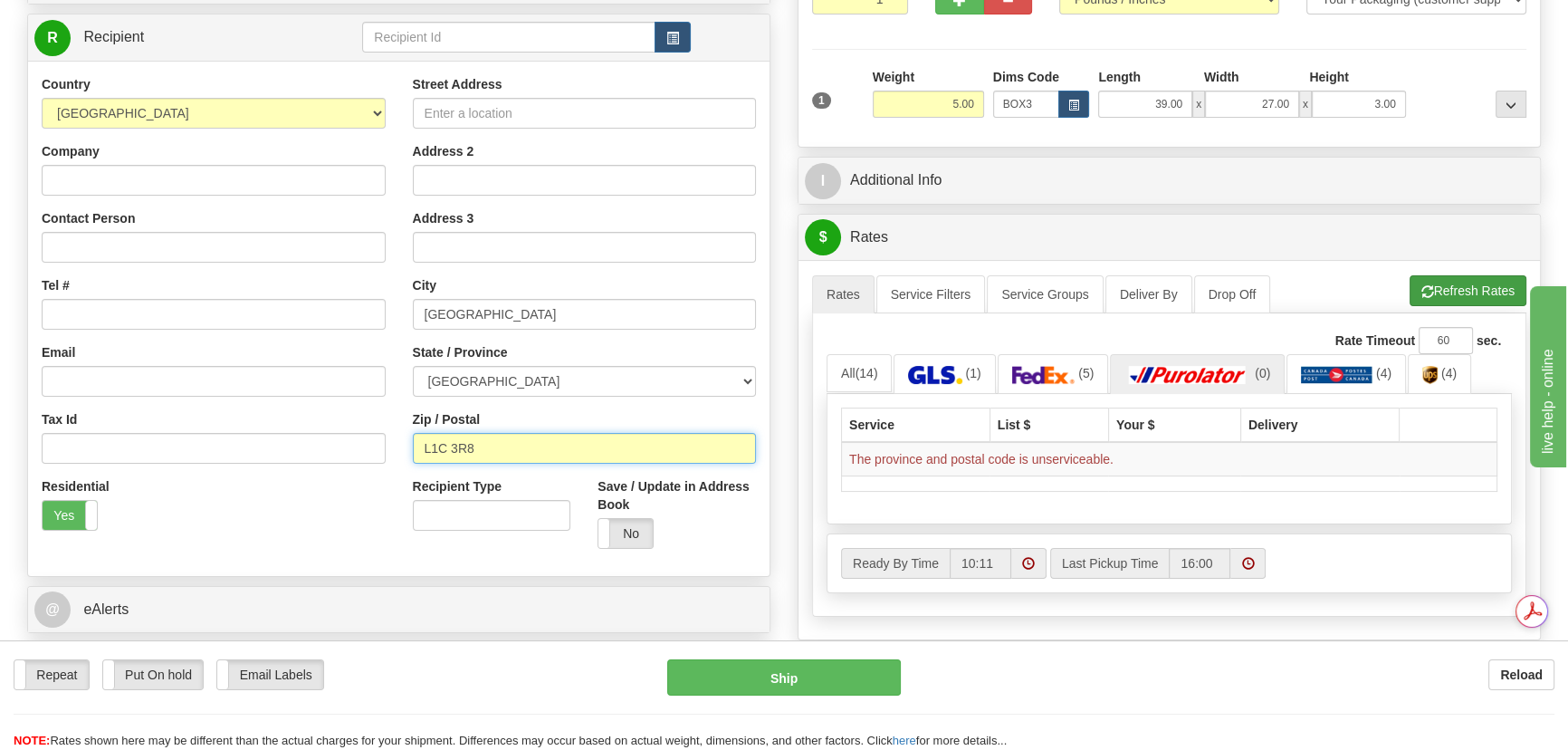
type input "L1C 3R8"
click at [1474, 289] on button "Refresh Rates" at bounding box center [1467, 291] width 117 height 30
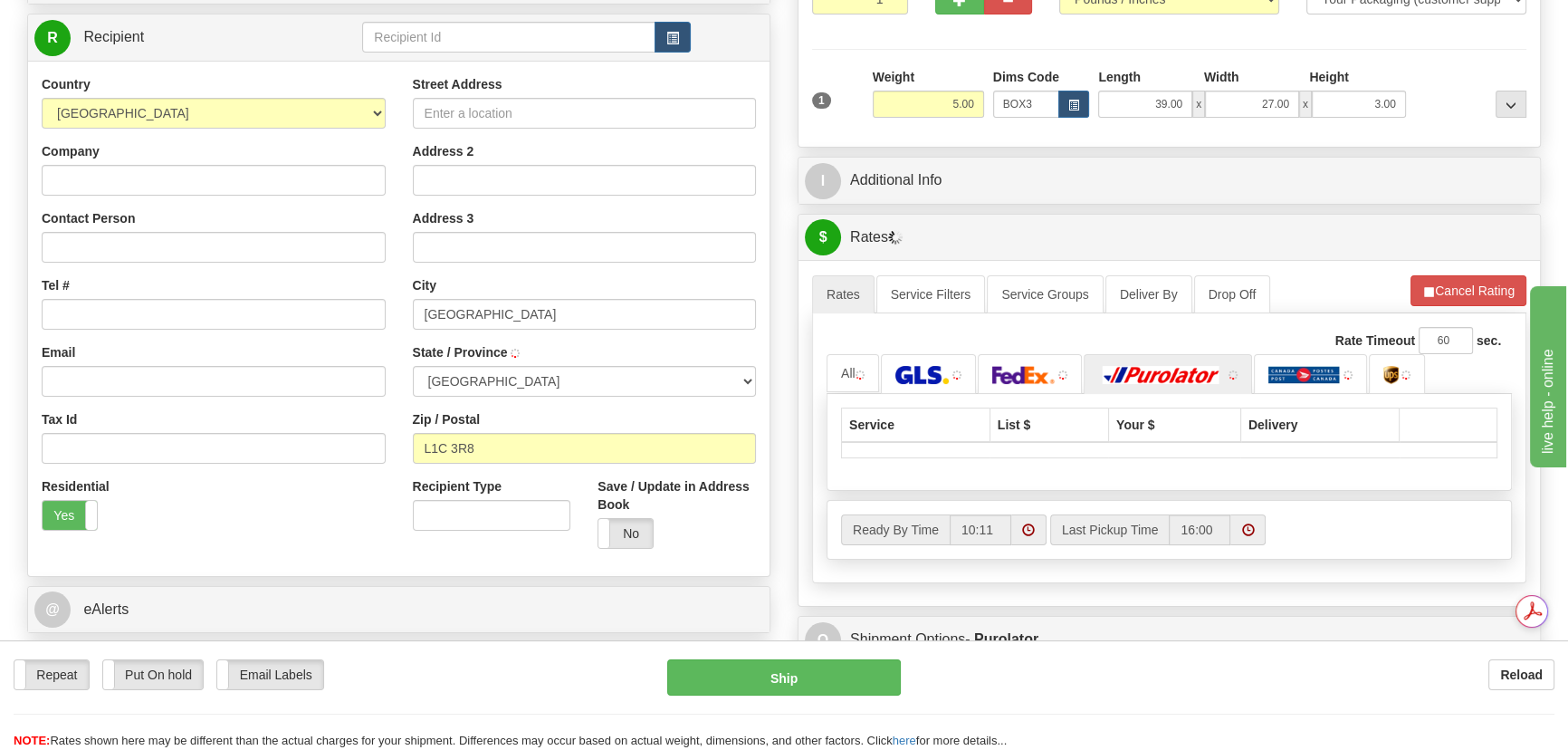
type input "[GEOGRAPHIC_DATA]"
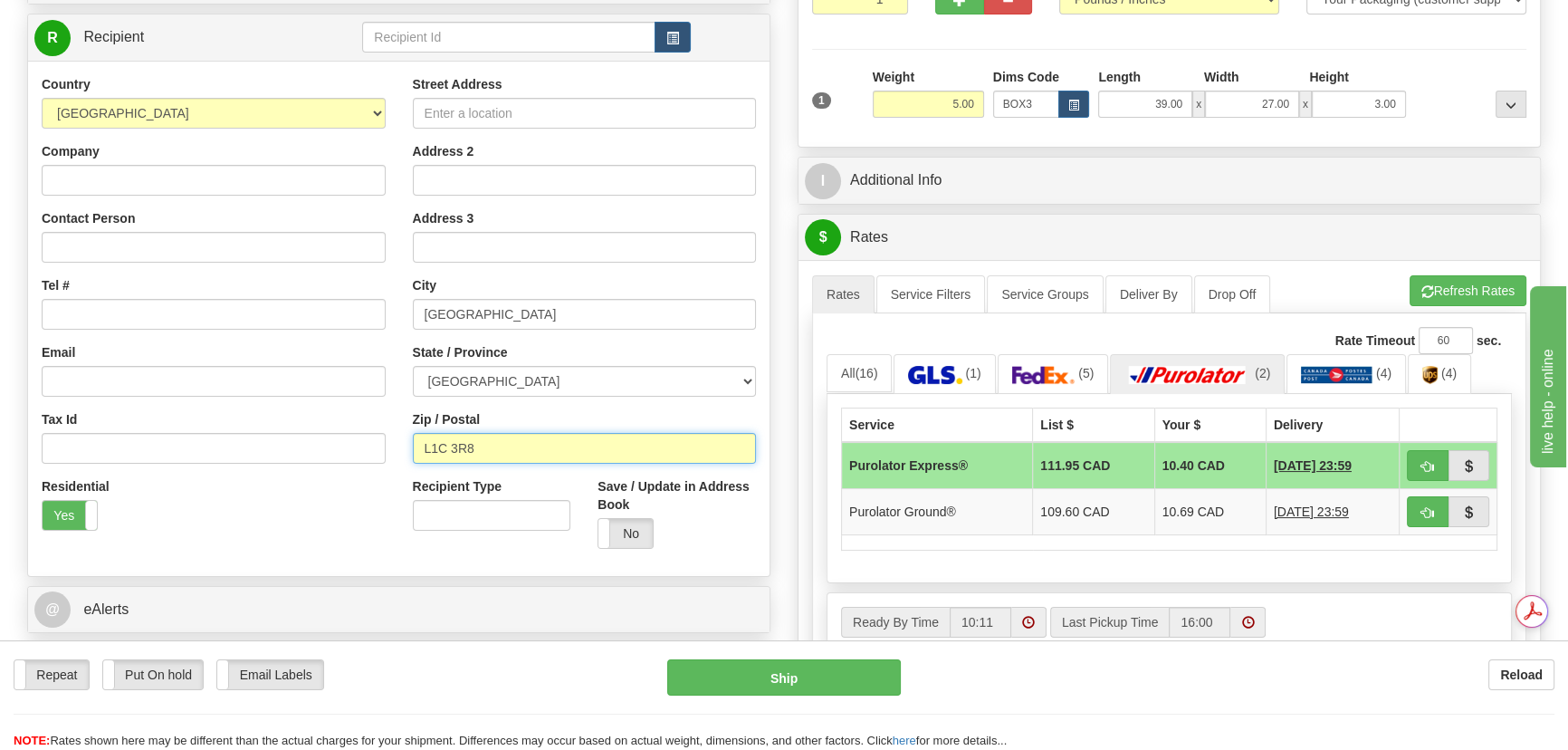
click at [523, 442] on input "L1C 3R8" at bounding box center [584, 448] width 344 height 30
click at [523, 440] on input "L1C 3R8" at bounding box center [584, 448] width 344 height 30
paste input "[STREET_ADDRESS]"
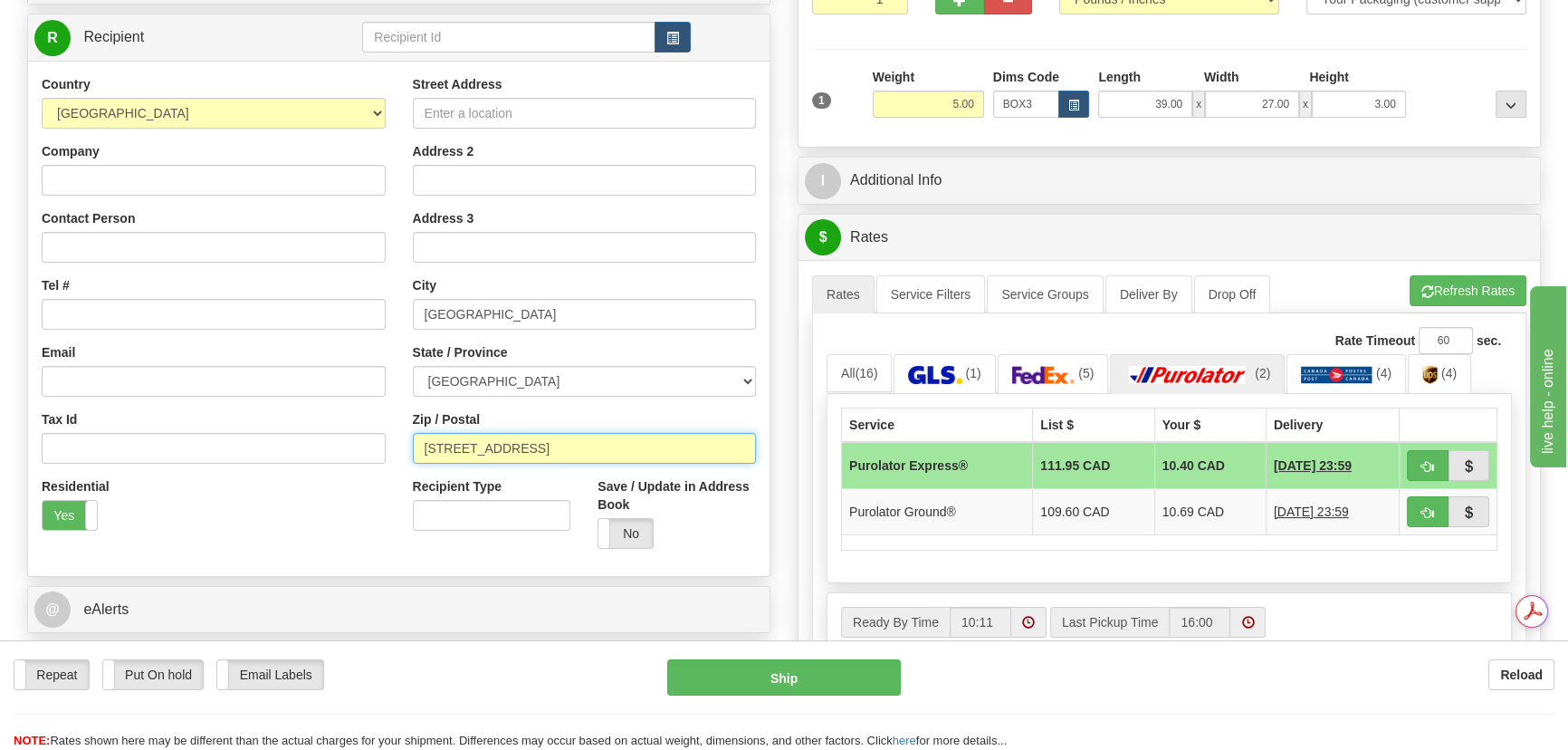
scroll to position [0, 0]
drag, startPoint x: 672, startPoint y: 447, endPoint x: 72, endPoint y: 406, distance: 601.4
click at [72, 406] on div "Country [GEOGRAPHIC_DATA] [GEOGRAPHIC_DATA] [GEOGRAPHIC_DATA] [GEOGRAPHIC_DATA]…" at bounding box center [399, 318] width 741 height 487
drag, startPoint x: 447, startPoint y: 448, endPoint x: 359, endPoint y: 443, distance: 88.1
click at [360, 443] on div "Country [GEOGRAPHIC_DATA] [GEOGRAPHIC_DATA] [GEOGRAPHIC_DATA] [GEOGRAPHIC_DATA]…" at bounding box center [399, 318] width 741 height 487
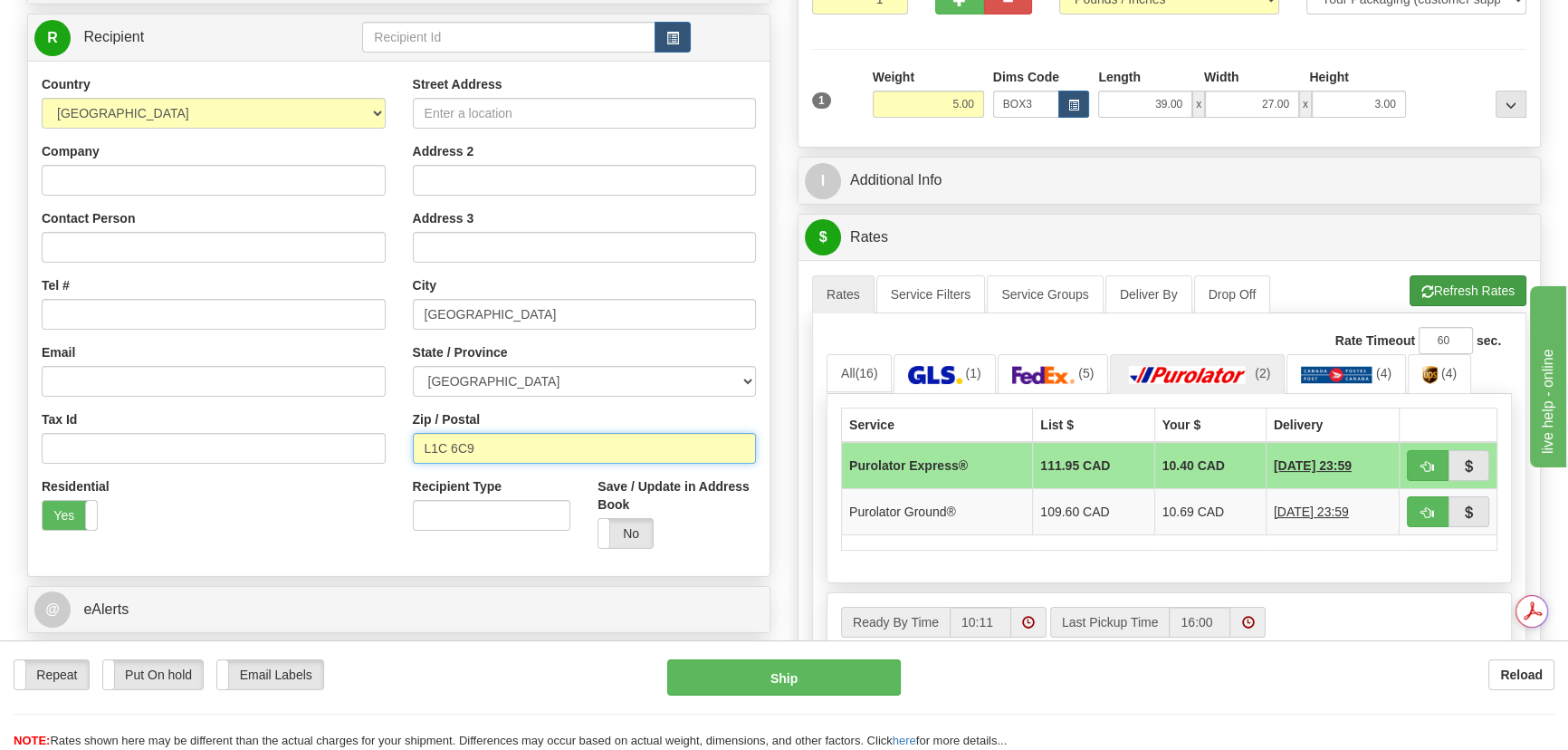
type input "L1C 6C9"
click at [1479, 297] on button "Refresh Rates" at bounding box center [1467, 291] width 117 height 30
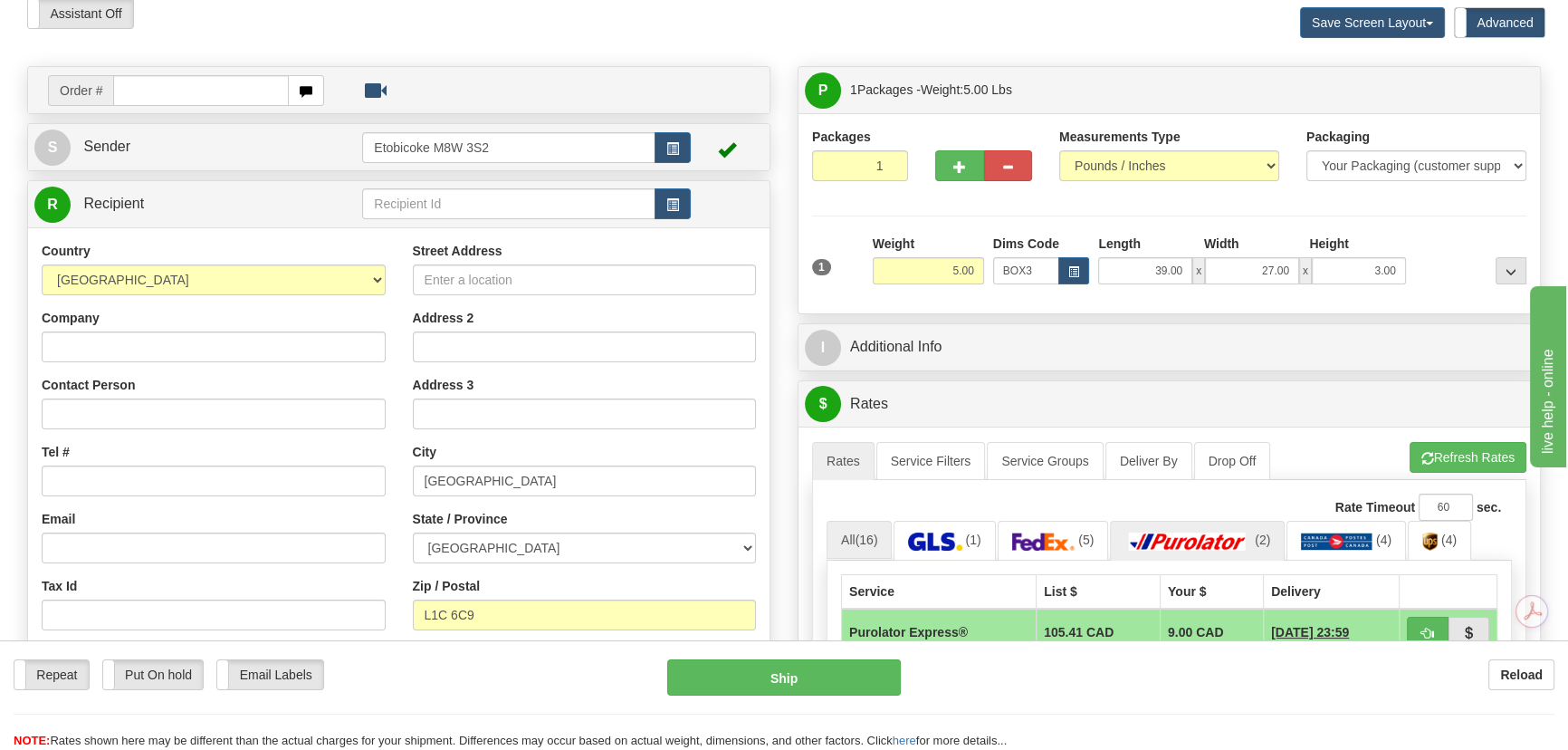
scroll to position [246, 0]
